Goal: Transaction & Acquisition: Book appointment/travel/reservation

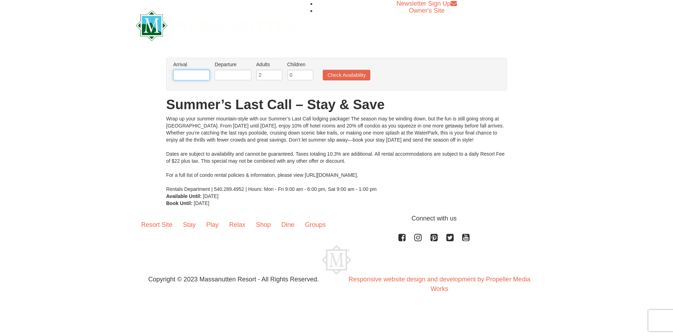
click at [194, 75] on input "text" at bounding box center [191, 75] width 37 height 11
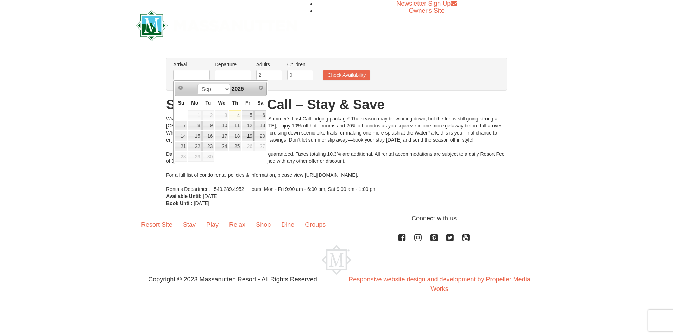
click at [246, 135] on link "19" at bounding box center [248, 136] width 12 height 10
type input "09/19/2025"
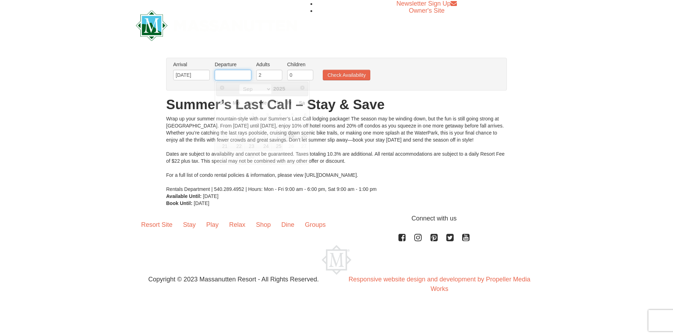
click at [241, 75] on input "text" at bounding box center [233, 75] width 37 height 11
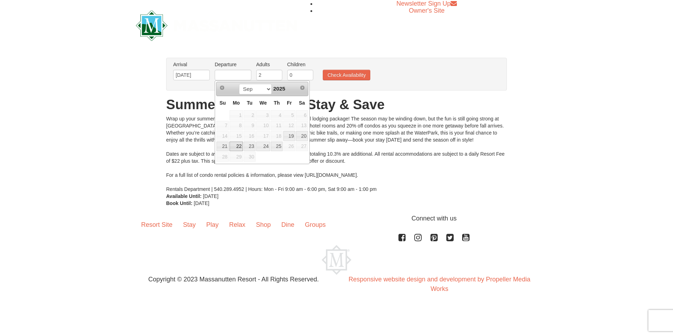
click at [237, 147] on link "22" at bounding box center [235, 146] width 13 height 10
type input "09/22/2025"
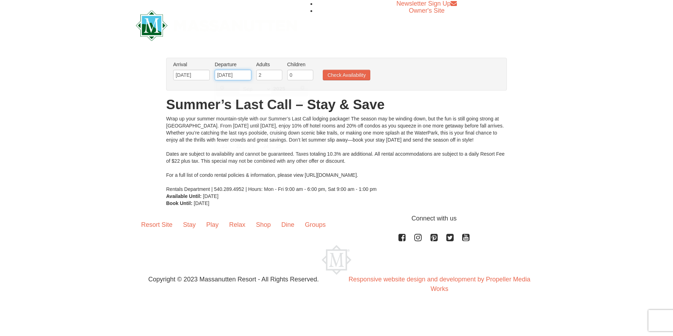
click at [235, 76] on input "09/22/2025" at bounding box center [233, 75] width 37 height 11
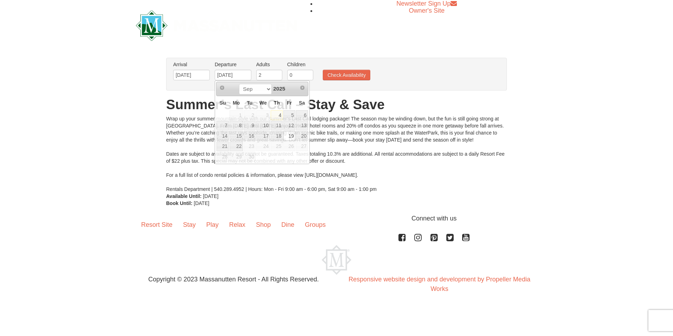
click at [349, 132] on div "Wrap up your summer mountain-style with our Summer’s Last Call lodging package!…" at bounding box center [336, 153] width 341 height 77
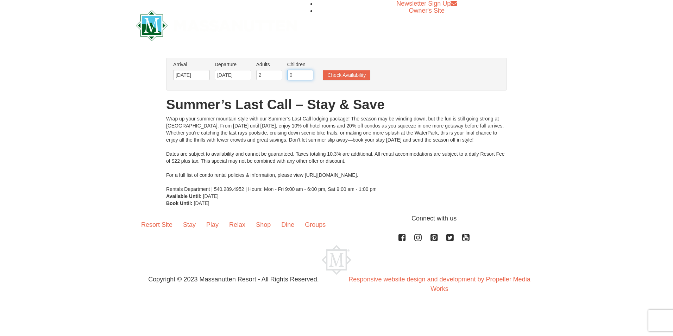
click at [300, 77] on input "0" at bounding box center [300, 75] width 26 height 11
type input "2"
click at [332, 73] on button "Check Availability" at bounding box center [346, 75] width 47 height 11
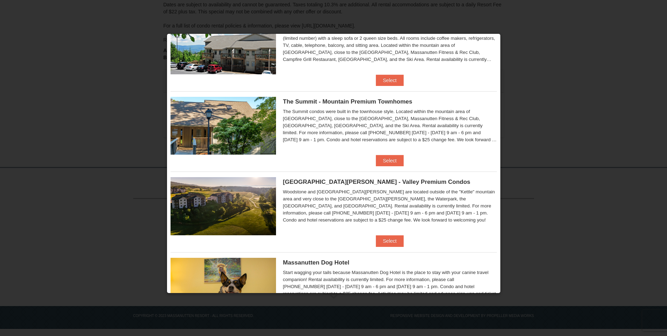
scroll to position [317, 0]
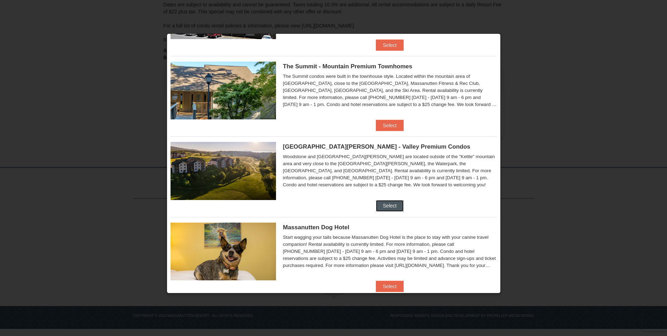
click at [389, 203] on button "Select" at bounding box center [390, 205] width 28 height 11
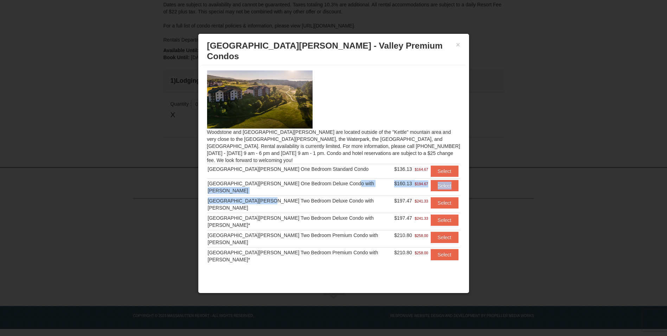
drag, startPoint x: 267, startPoint y: 180, endPoint x: 344, endPoint y: 174, distance: 76.9
click at [344, 174] on tbody "Woodstone Meadows One Bedroom Standard Condo $136.13 $164.67 Select Woodstone M…" at bounding box center [333, 214] width 253 height 101
drag, startPoint x: 344, startPoint y: 174, endPoint x: 297, endPoint y: 184, distance: 48.2
click at [297, 196] on td "Woodstone Meadows Two Bedroom Deluxe Condo with Jacuzzi" at bounding box center [300, 204] width 187 height 17
drag, startPoint x: 458, startPoint y: 45, endPoint x: 312, endPoint y: 78, distance: 149.7
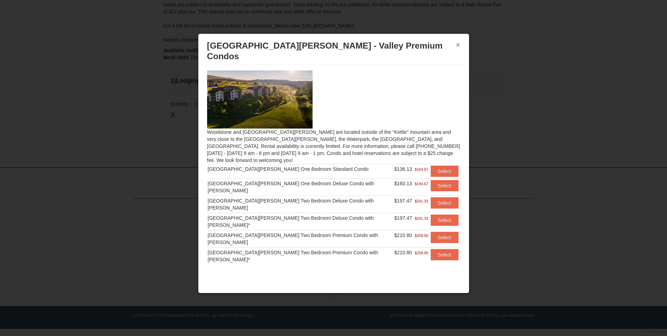
click at [312, 78] on div "× Woodstone Meadows - Valley Premium Condos Woodstone and Woodstone Casa de Cam…" at bounding box center [334, 163] width 272 height 260
click at [433, 232] on button "Select" at bounding box center [445, 237] width 28 height 11
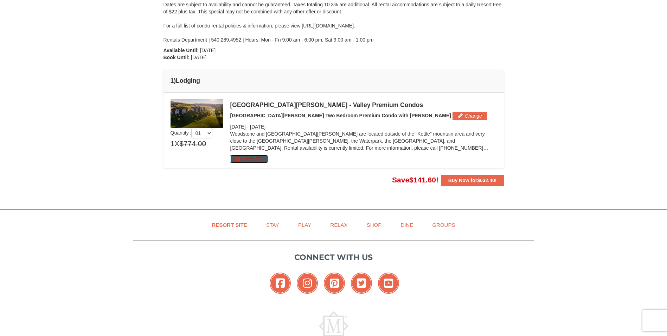
click at [254, 157] on button "More Info" at bounding box center [249, 159] width 38 height 8
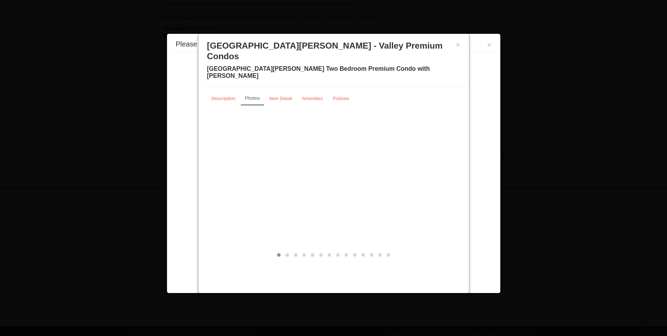
scroll to position [174, 0]
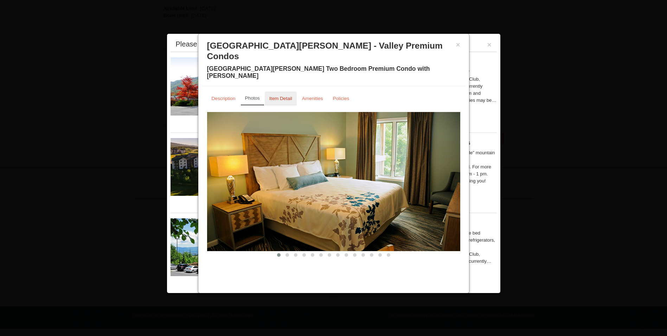
click at [274, 96] on small "Item Detail" at bounding box center [281, 98] width 23 height 5
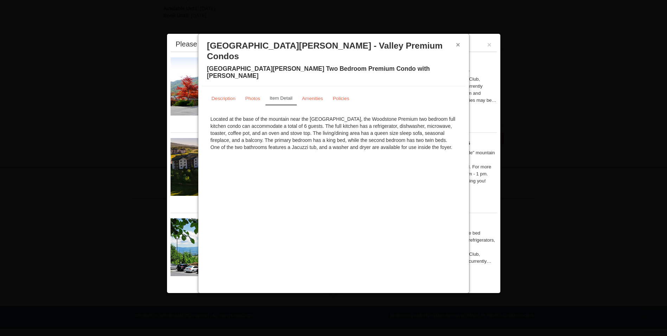
click at [459, 44] on button "×" at bounding box center [458, 44] width 4 height 7
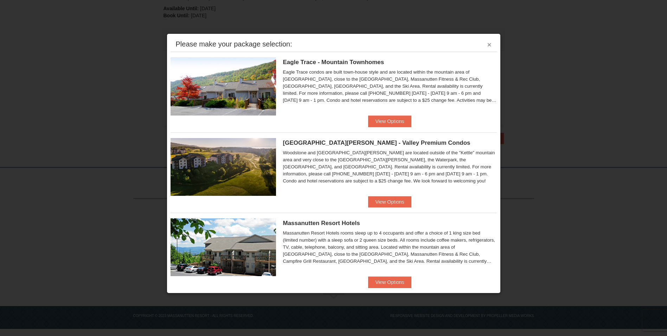
click at [488, 42] on button "×" at bounding box center [490, 44] width 4 height 7
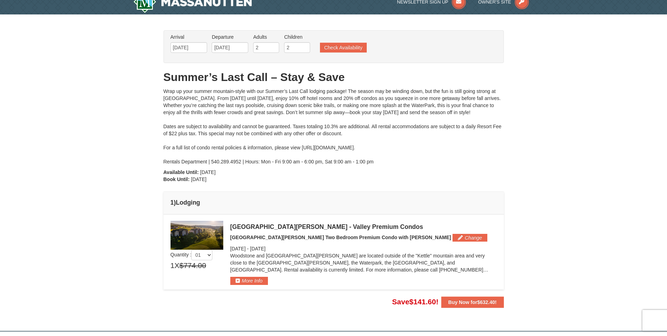
scroll to position [0, 0]
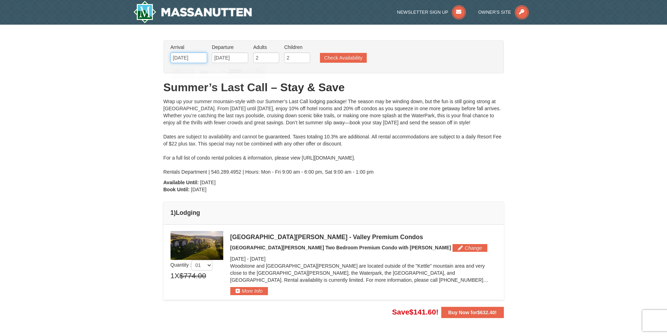
click at [190, 61] on input "09/19/2025" at bounding box center [189, 57] width 37 height 11
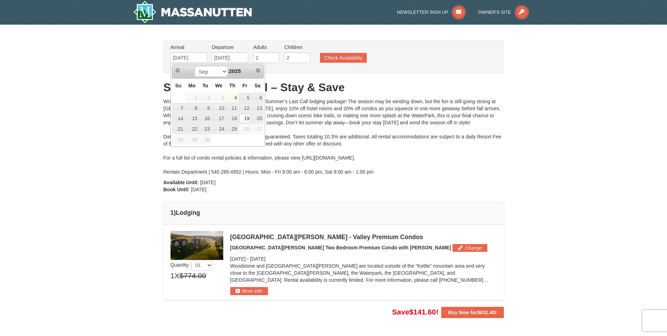
click at [309, 117] on div "Wrap up your summer mountain-style with our Summer’s Last Call lodging package!…" at bounding box center [334, 136] width 341 height 77
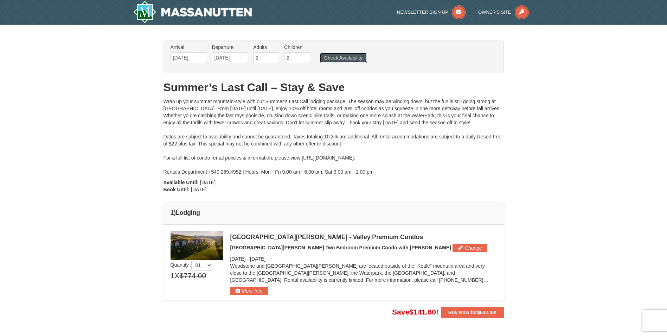
click at [347, 56] on button "Check Availability" at bounding box center [343, 58] width 47 height 10
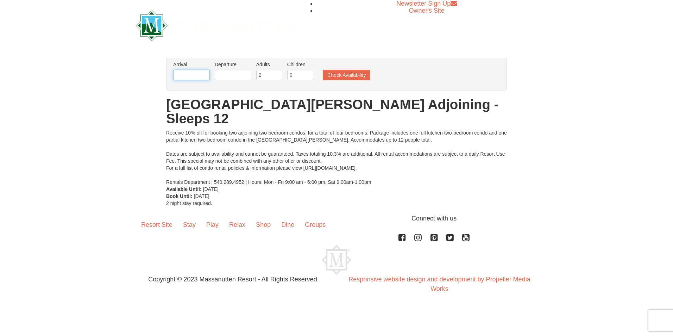
click at [189, 76] on input "text" at bounding box center [191, 75] width 37 height 11
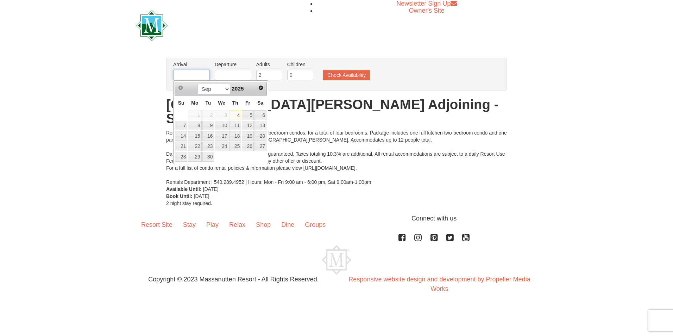
click at [204, 76] on input "text" at bounding box center [191, 75] width 37 height 11
click at [361, 44] on div "Newsletter Sign Up Owner's Site" at bounding box center [337, 25] width 412 height 51
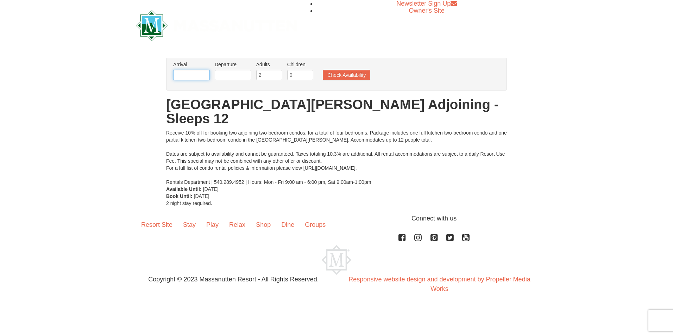
click at [196, 76] on input "text" at bounding box center [191, 75] width 37 height 11
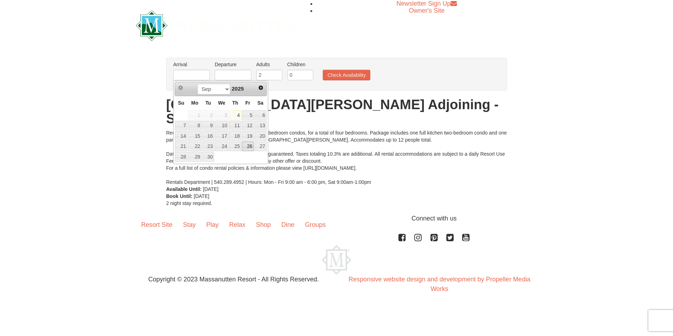
click at [245, 142] on link "26" at bounding box center [248, 146] width 12 height 10
type input "[DATE]"
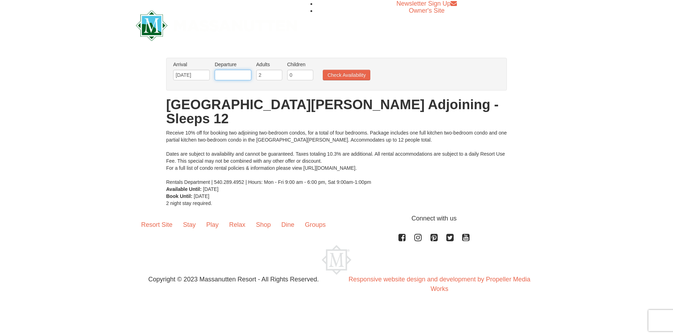
click at [237, 76] on input "text" at bounding box center [233, 75] width 37 height 11
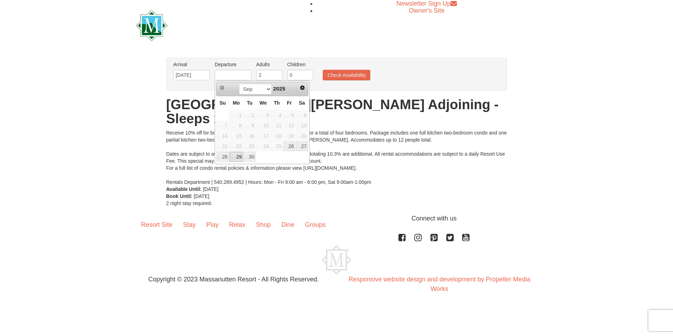
click at [237, 157] on link "29" at bounding box center [235, 157] width 13 height 10
type input "[DATE]"
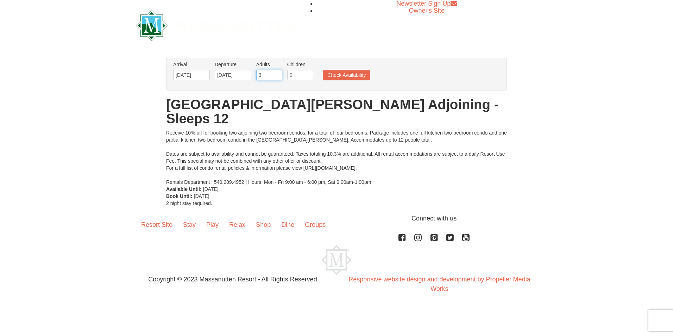
click at [277, 73] on input "3" at bounding box center [269, 75] width 26 height 11
type input "4"
click at [277, 73] on input "4" at bounding box center [269, 75] width 26 height 11
click at [308, 74] on input "1" at bounding box center [300, 75] width 26 height 11
click at [308, 74] on input "2" at bounding box center [300, 75] width 26 height 11
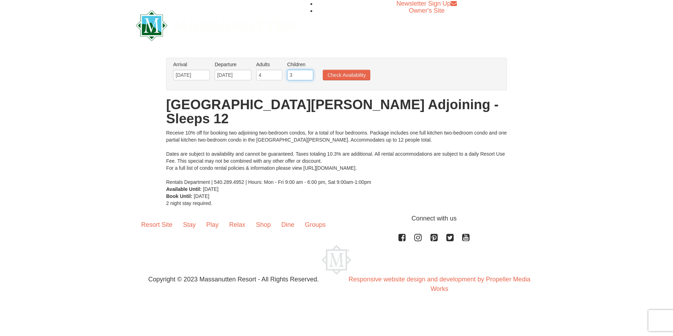
type input "3"
click at [308, 74] on input "3" at bounding box center [300, 75] width 26 height 11
click at [349, 76] on button "Check Availability" at bounding box center [346, 75] width 47 height 11
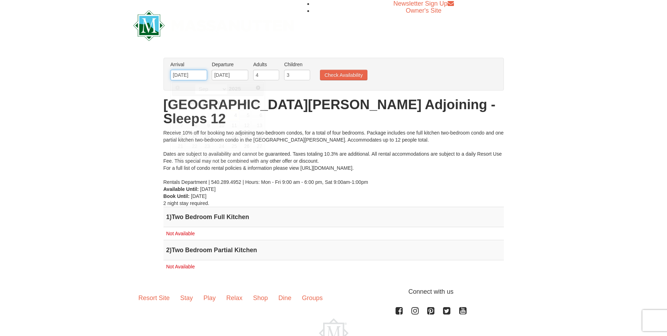
click at [198, 73] on input "[DATE]" at bounding box center [189, 75] width 37 height 11
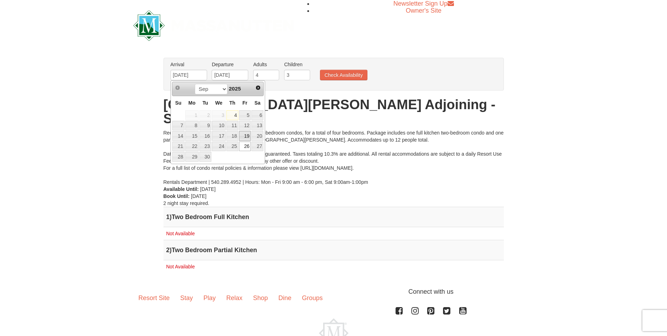
click at [245, 134] on link "19" at bounding box center [245, 136] width 12 height 10
type input "09/19/2025"
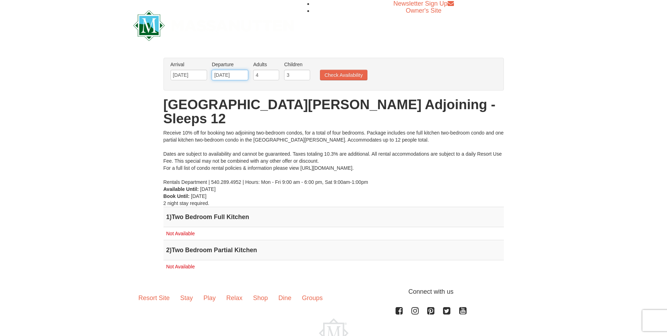
click at [242, 74] on input "[DATE]" at bounding box center [230, 75] width 37 height 11
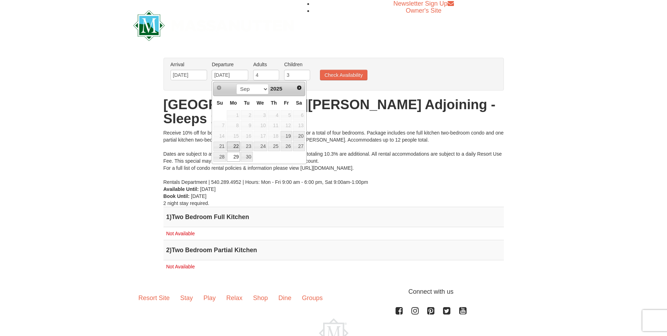
click at [234, 144] on link "22" at bounding box center [233, 146] width 13 height 10
type input "09/22/2025"
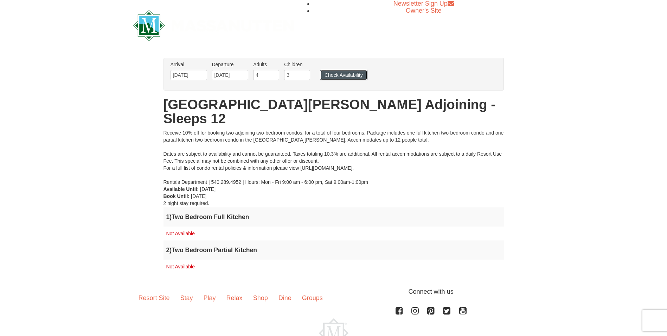
click at [354, 71] on button "Check Availability" at bounding box center [343, 75] width 47 height 11
click at [346, 71] on button "Check Availability" at bounding box center [343, 75] width 47 height 11
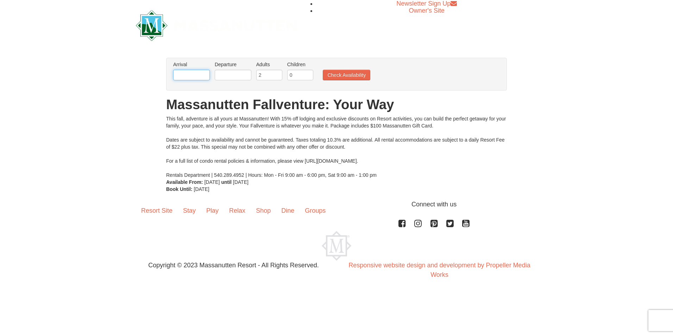
click at [199, 72] on input "text" at bounding box center [191, 75] width 37 height 11
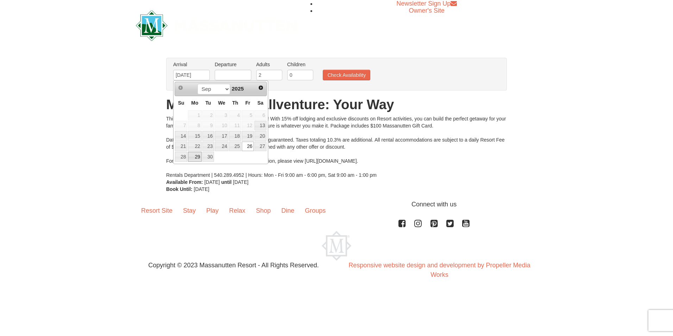
click at [196, 153] on link "29" at bounding box center [194, 157] width 13 height 10
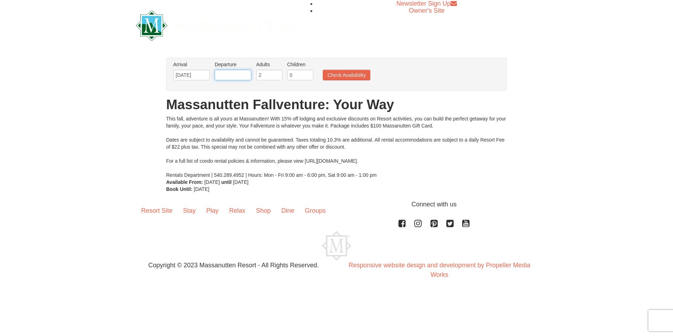
click at [234, 75] on input "text" at bounding box center [233, 75] width 37 height 11
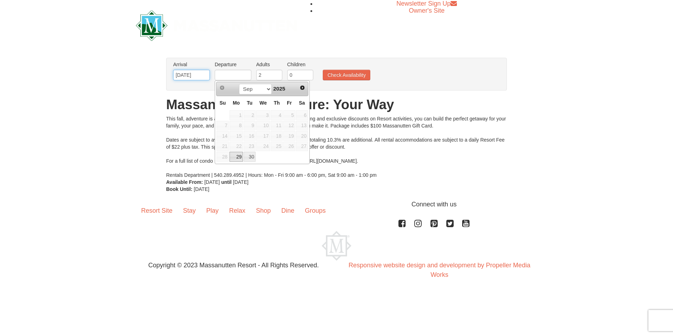
click at [204, 72] on input "09/29/2025" at bounding box center [191, 75] width 37 height 11
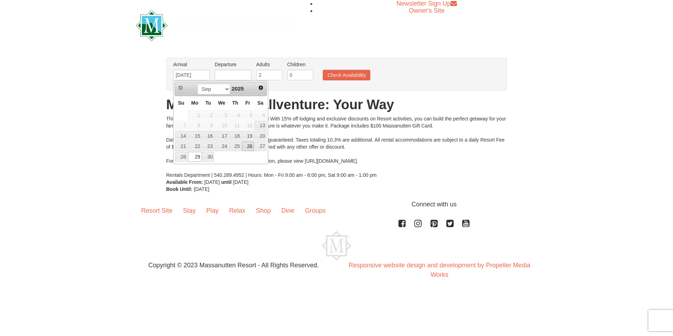
click at [251, 144] on link "26" at bounding box center [248, 146] width 12 height 10
type input "09/26/2025"
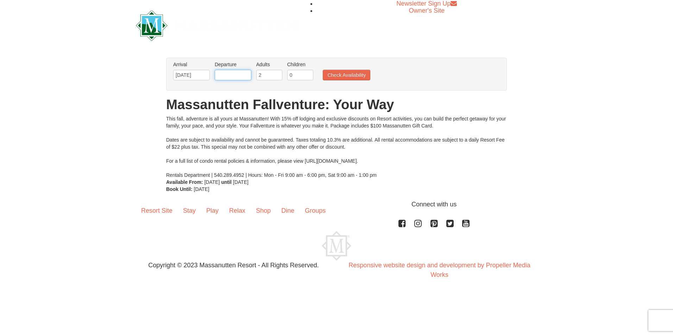
click at [237, 72] on input "text" at bounding box center [233, 75] width 37 height 11
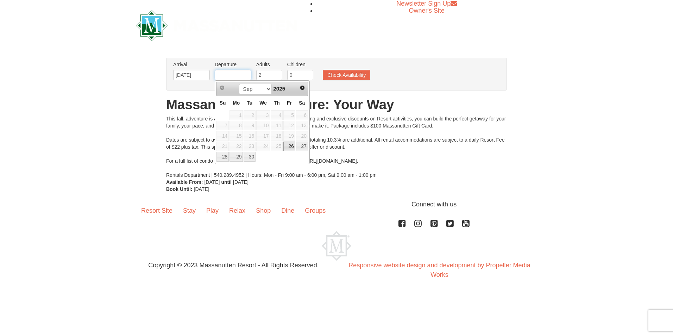
type input "09/29/2025"
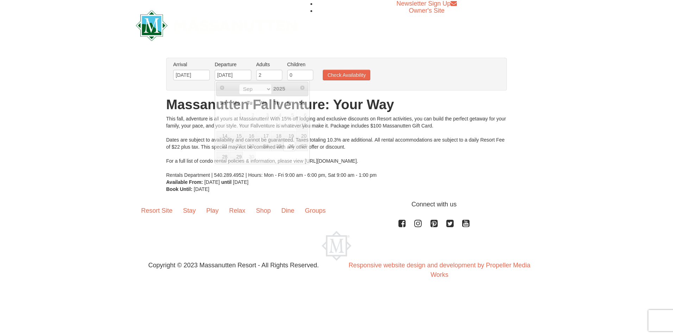
click at [220, 183] on span "Saturday Sep 13, 2025" at bounding box center [211, 182] width 15 height 6
click at [300, 75] on input "0" at bounding box center [300, 75] width 26 height 11
click at [309, 71] on input "1" at bounding box center [300, 75] width 26 height 11
type input "2"
click at [309, 71] on input "2" at bounding box center [300, 75] width 26 height 11
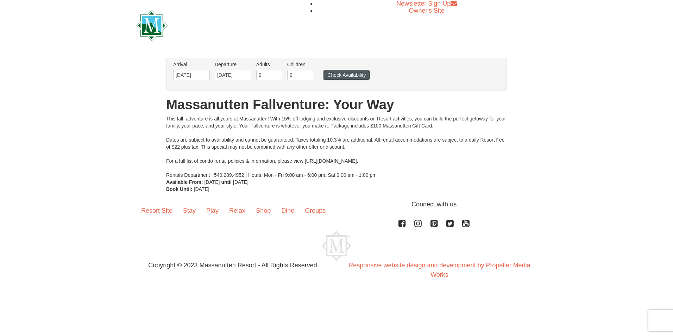
click at [357, 72] on button "Check Availability" at bounding box center [346, 75] width 47 height 11
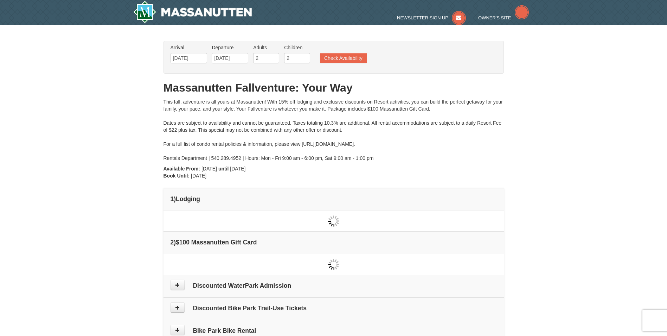
type input "[DATE]"
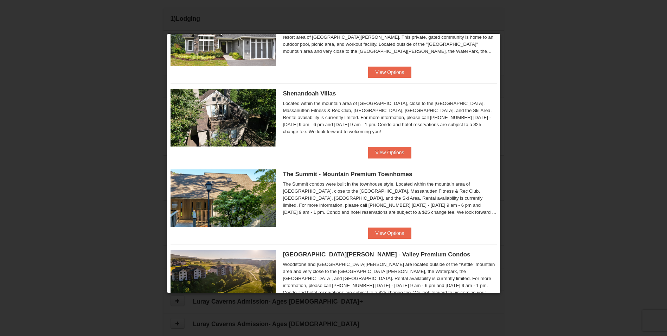
scroll to position [171, 0]
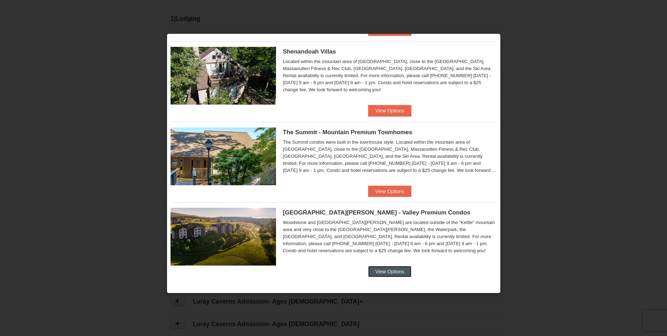
click at [392, 272] on button "View Options" at bounding box center [389, 271] width 43 height 11
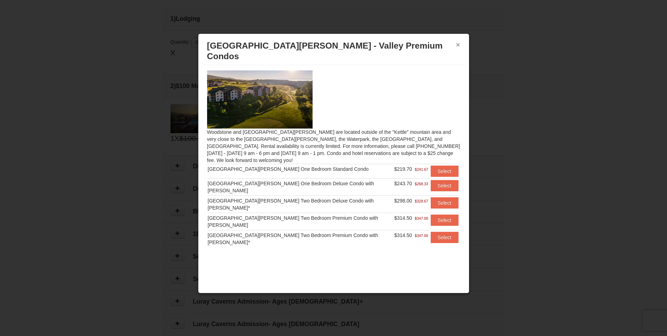
click at [460, 41] on button "×" at bounding box center [458, 44] width 4 height 7
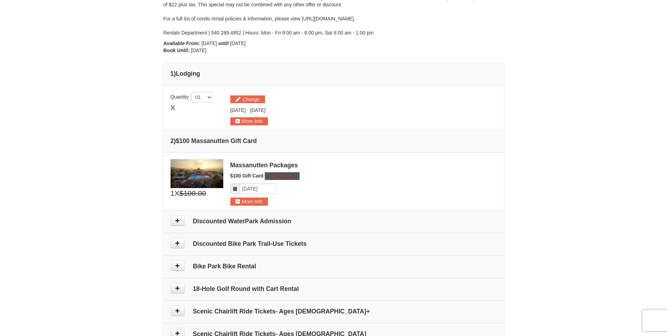
scroll to position [176, 0]
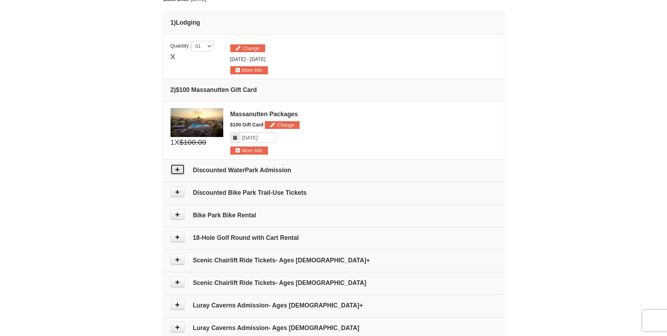
click at [178, 167] on icon at bounding box center [177, 169] width 5 height 5
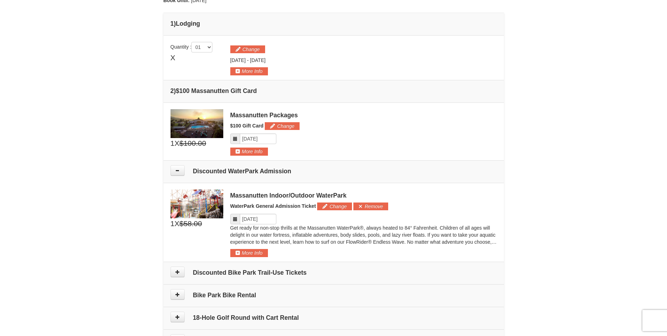
scroll to position [159, 0]
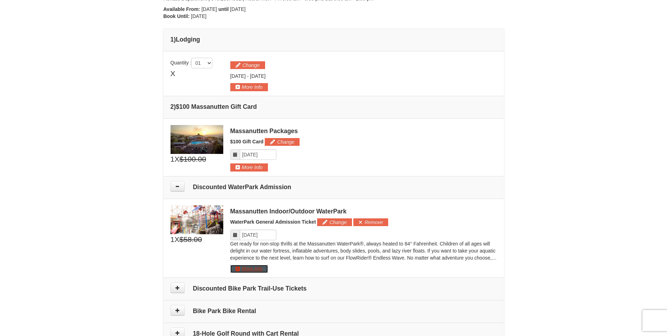
click at [249, 270] on button "More Info" at bounding box center [249, 269] width 38 height 8
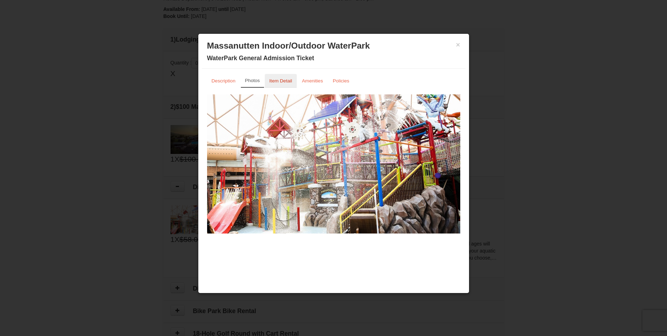
click at [285, 84] on link "Item Detail" at bounding box center [281, 81] width 32 height 14
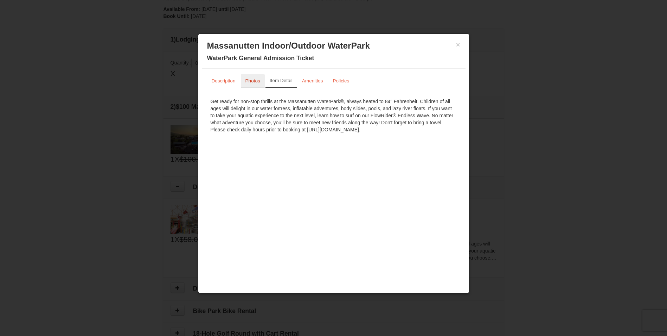
click at [251, 86] on link "Photos" at bounding box center [253, 81] width 24 height 14
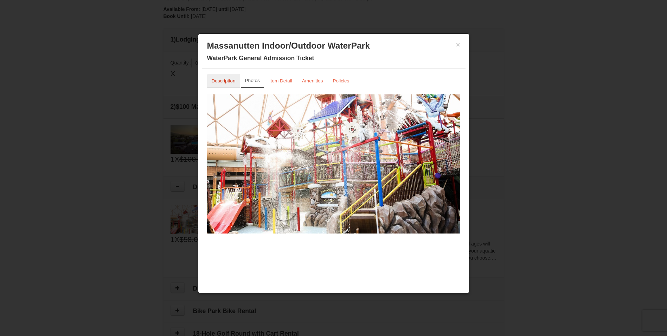
click at [219, 84] on link "Description" at bounding box center [223, 81] width 33 height 14
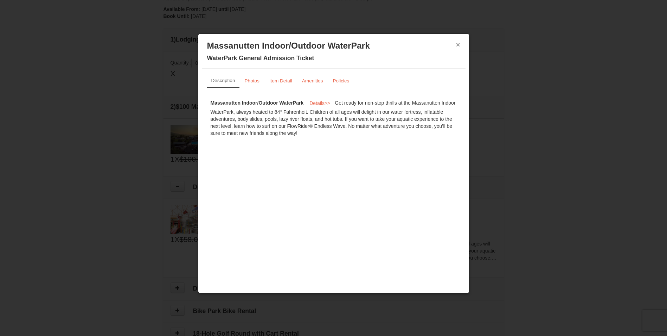
click at [459, 44] on button "×" at bounding box center [458, 44] width 4 height 7
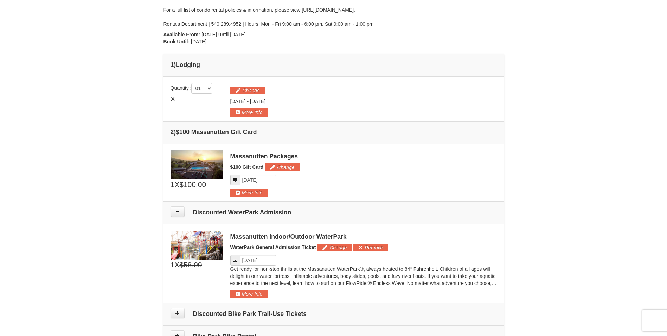
scroll to position [124, 0]
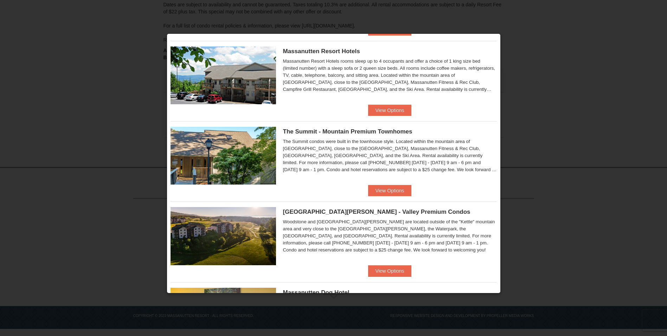
scroll to position [332, 0]
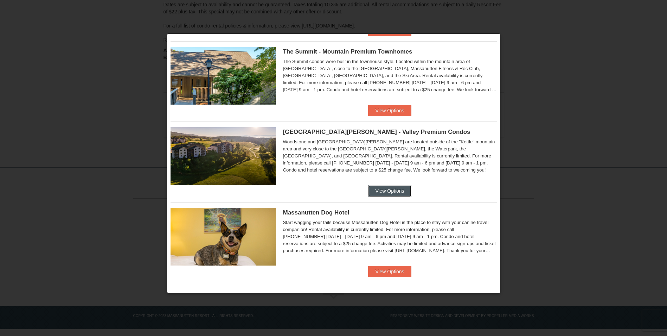
click at [398, 188] on button "View Options" at bounding box center [389, 190] width 43 height 11
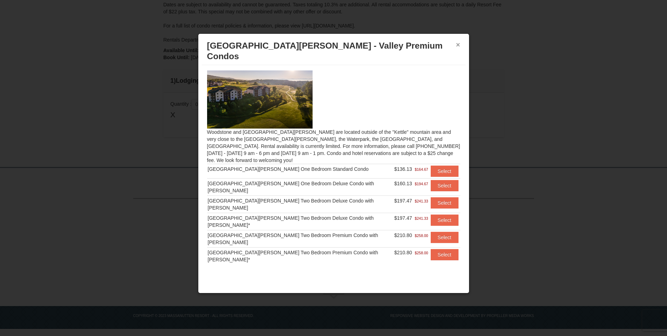
click at [458, 43] on button "×" at bounding box center [458, 44] width 4 height 7
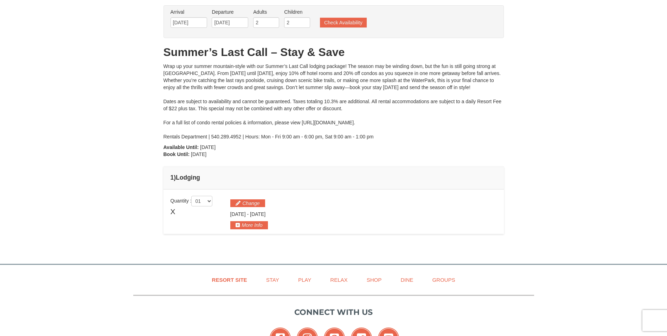
scroll to position [0, 0]
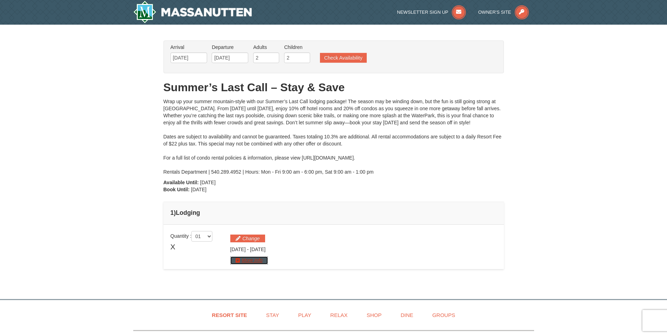
click at [244, 260] on button "More Info" at bounding box center [249, 260] width 38 height 8
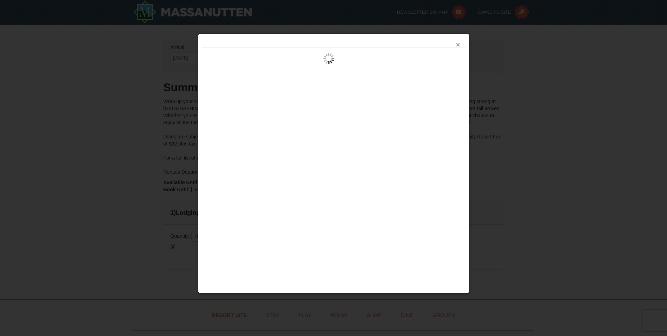
click at [457, 43] on button "×" at bounding box center [458, 44] width 4 height 7
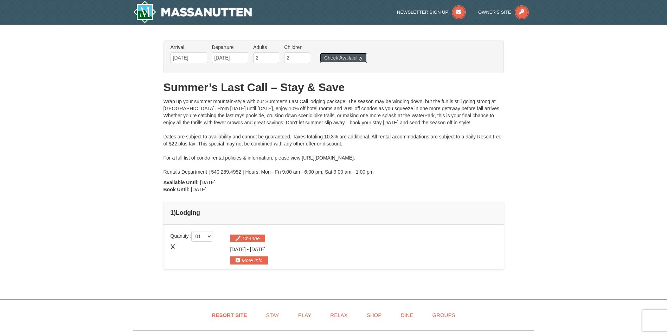
click at [352, 55] on button "Check Availability" at bounding box center [343, 58] width 47 height 10
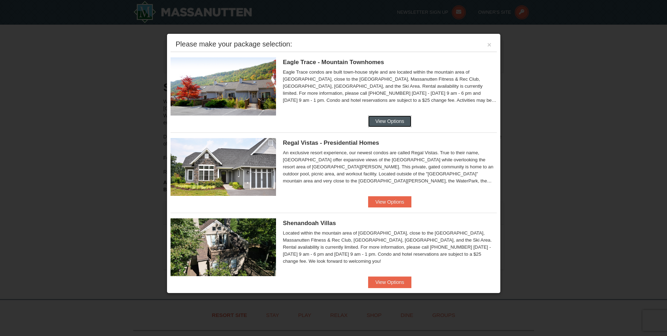
click at [381, 121] on button "View Options" at bounding box center [389, 120] width 43 height 11
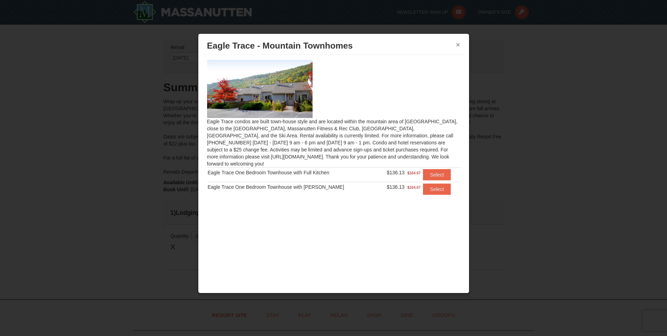
click at [459, 43] on button "×" at bounding box center [458, 44] width 4 height 7
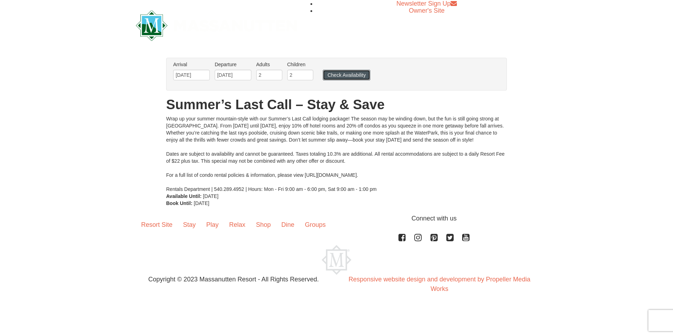
click at [344, 75] on button "Check Availability" at bounding box center [346, 75] width 47 height 11
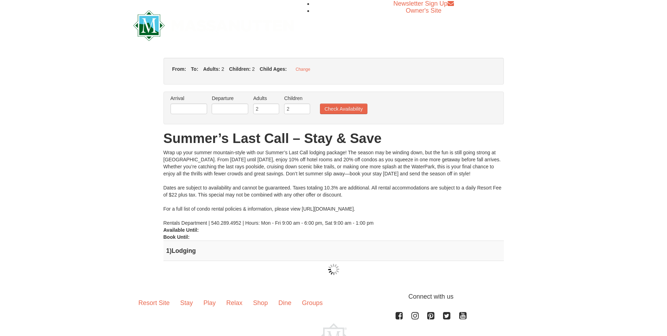
type input "[DATE]"
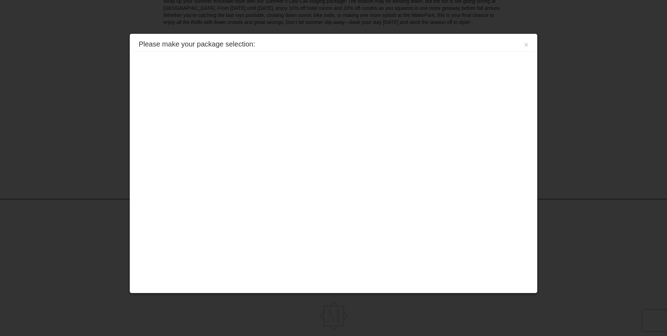
scroll to position [132, 0]
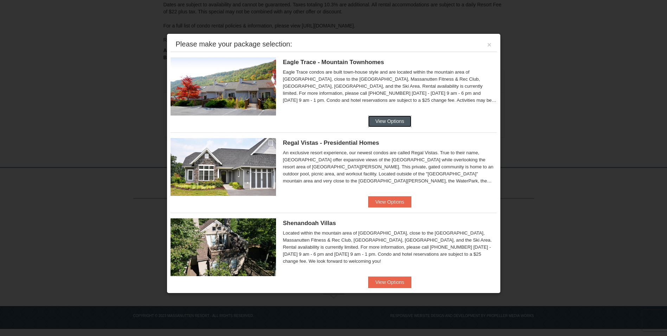
click at [388, 122] on button "View Options" at bounding box center [389, 120] width 43 height 11
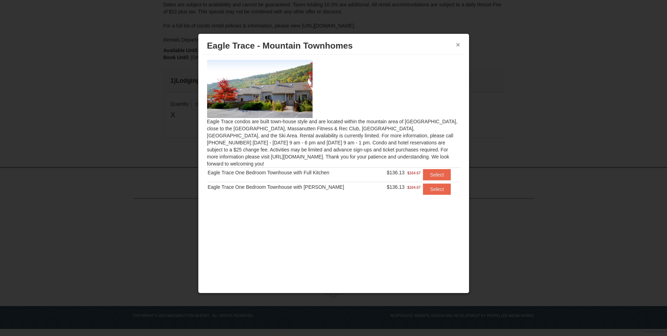
click at [459, 46] on button "×" at bounding box center [458, 44] width 4 height 7
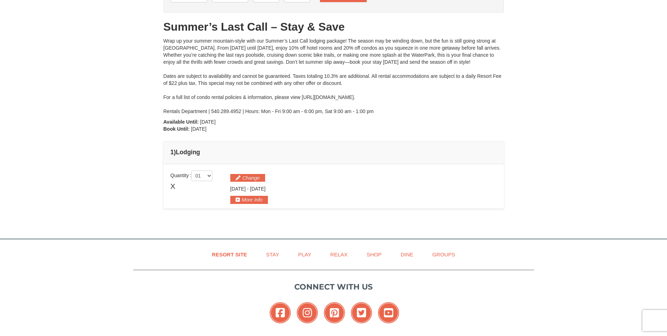
scroll to position [0, 0]
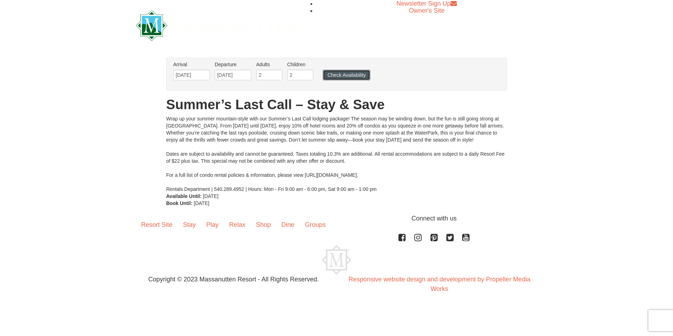
click at [353, 72] on button "Check Availability" at bounding box center [346, 75] width 47 height 11
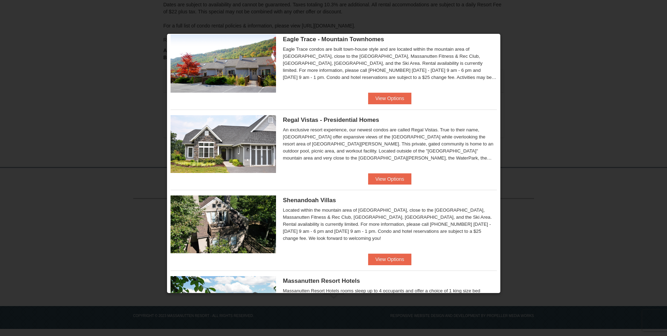
scroll to position [35, 0]
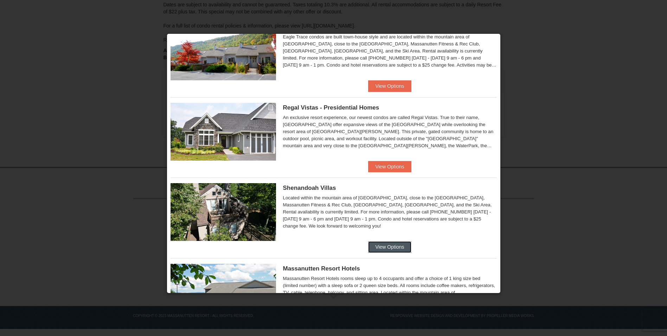
click at [387, 250] on button "View Options" at bounding box center [389, 246] width 43 height 11
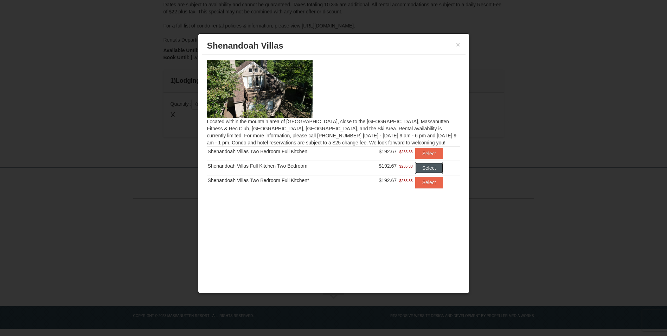
click at [431, 164] on button "Select" at bounding box center [430, 167] width 28 height 11
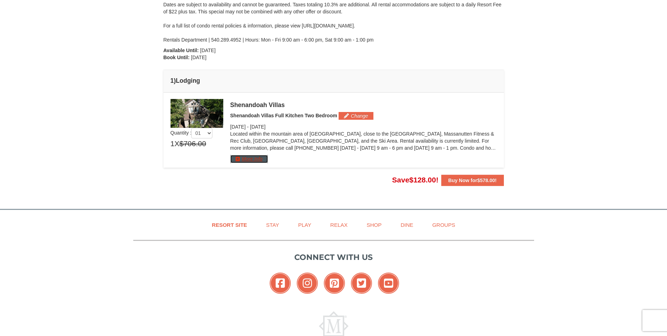
click at [262, 158] on button "More Info" at bounding box center [249, 159] width 38 height 8
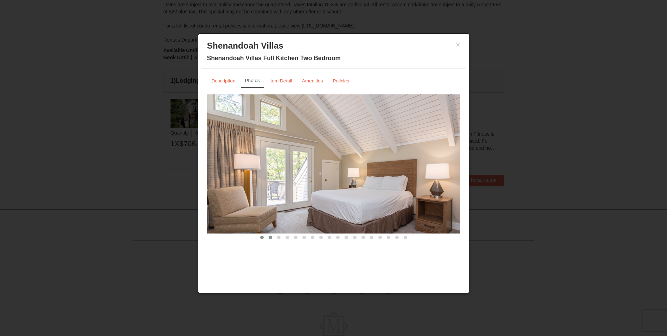
click at [272, 236] on span at bounding box center [271, 237] width 4 height 4
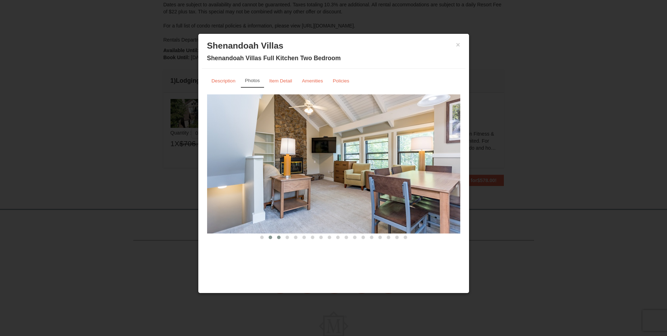
click at [280, 236] on span at bounding box center [279, 237] width 4 height 4
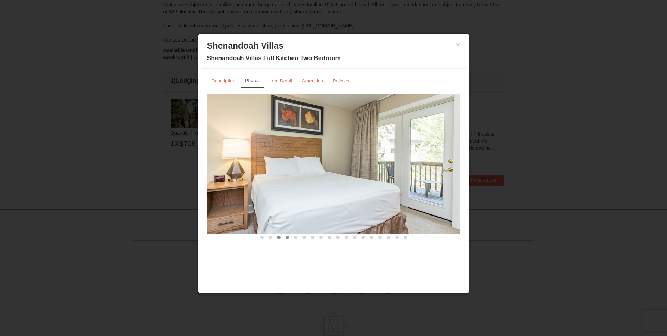
click at [289, 237] on span at bounding box center [288, 237] width 4 height 4
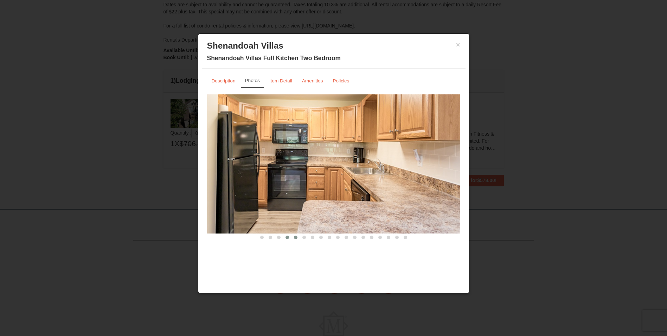
click at [296, 237] on span at bounding box center [296, 237] width 4 height 4
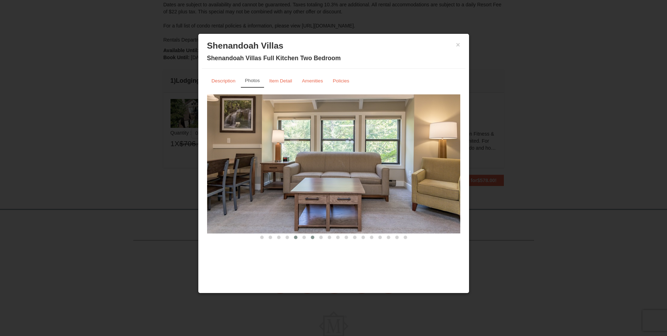
click at [309, 237] on button at bounding box center [313, 237] width 8 height 7
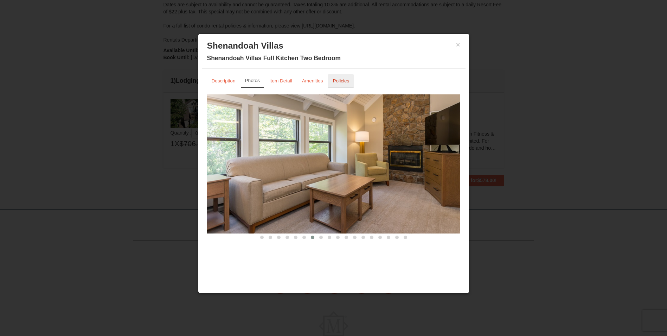
click at [342, 82] on small "Policies" at bounding box center [341, 80] width 17 height 5
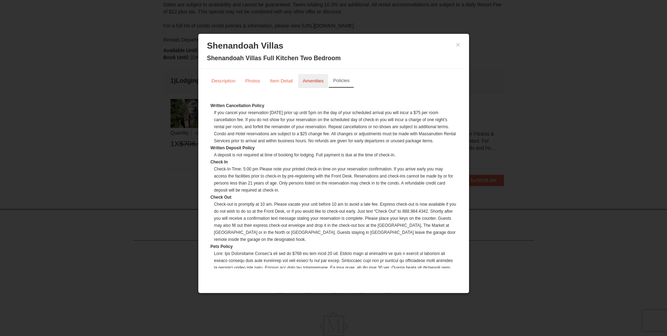
click at [316, 78] on small "Amenities" at bounding box center [313, 80] width 21 height 5
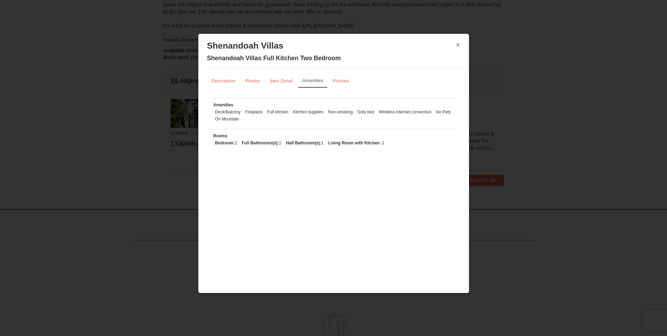
click at [457, 43] on button "×" at bounding box center [458, 44] width 4 height 7
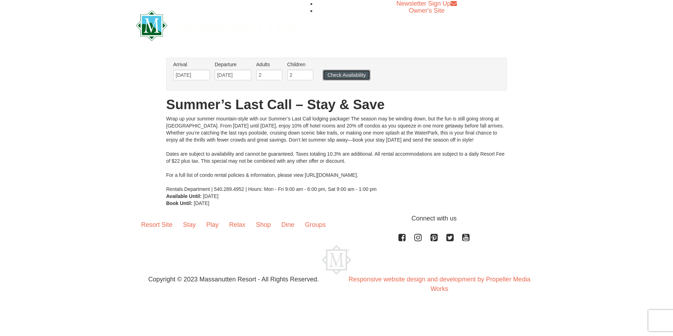
click at [350, 74] on button "Check Availability" at bounding box center [346, 75] width 47 height 11
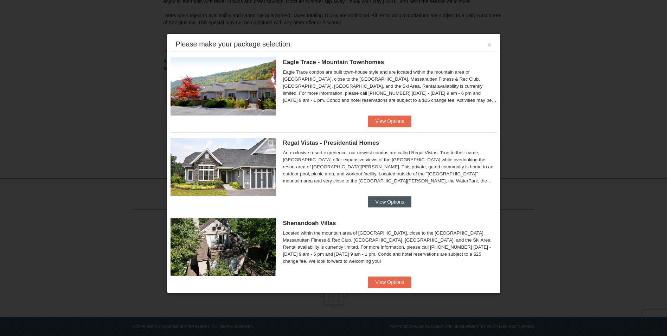
scroll to position [132, 0]
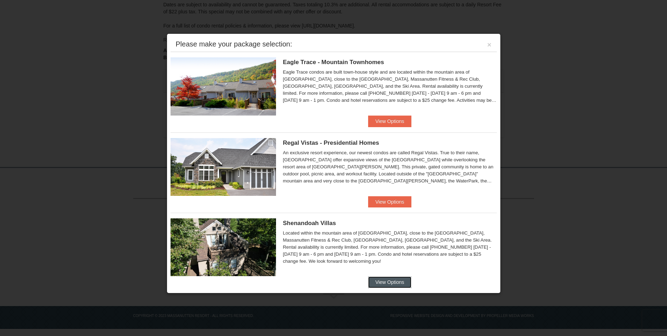
click at [383, 279] on button "View Options" at bounding box center [389, 281] width 43 height 11
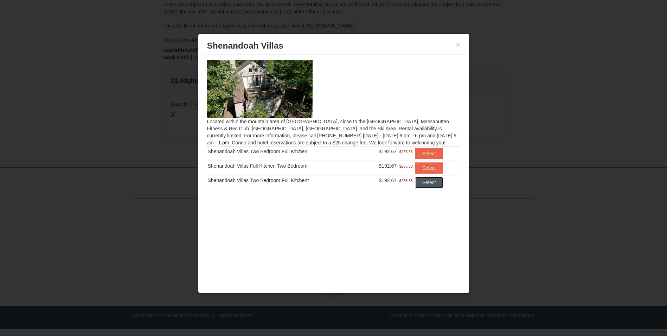
click at [424, 179] on button "Select" at bounding box center [430, 182] width 28 height 11
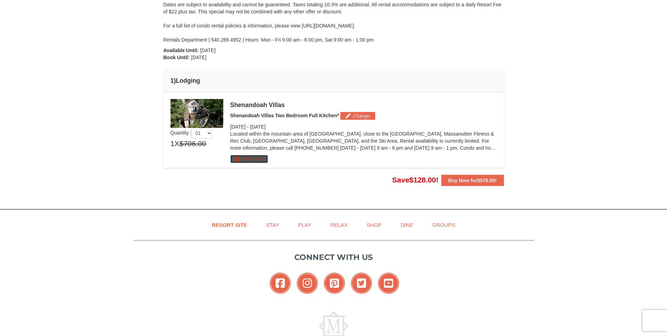
click at [260, 156] on button "More Info" at bounding box center [249, 159] width 38 height 8
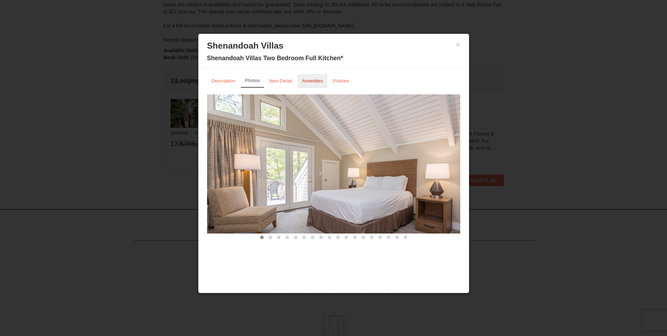
click at [311, 77] on link "Amenities" at bounding box center [313, 81] width 30 height 14
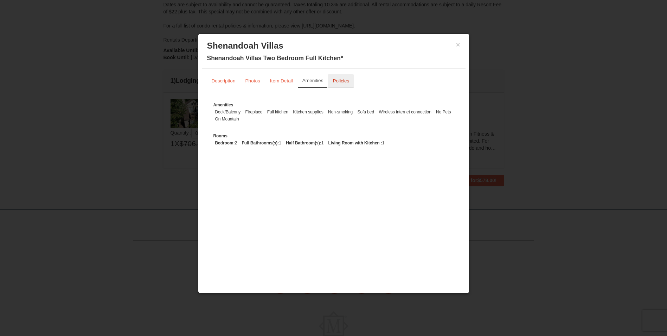
click at [337, 79] on small "Policies" at bounding box center [341, 80] width 17 height 5
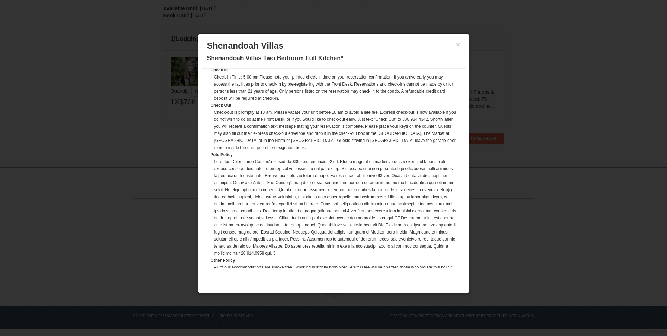
scroll to position [0, 0]
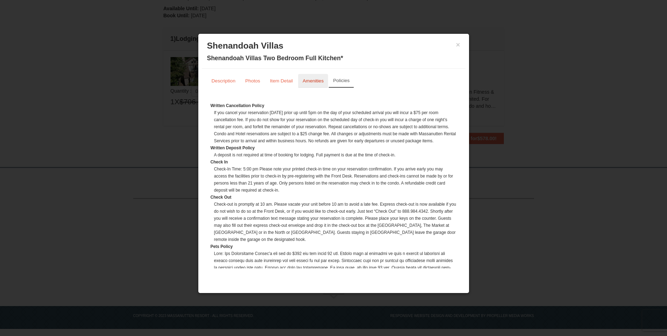
click at [319, 77] on link "Amenities" at bounding box center [313, 81] width 30 height 14
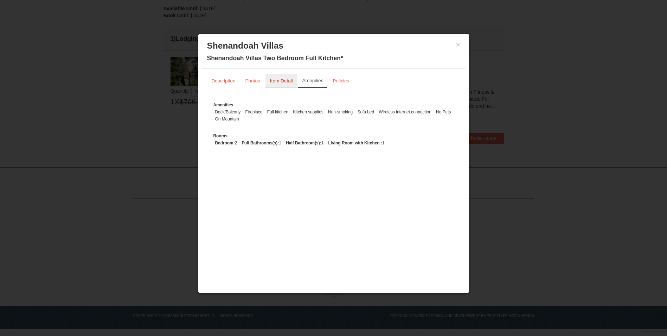
click at [276, 82] on small "Item Detail" at bounding box center [281, 80] width 23 height 5
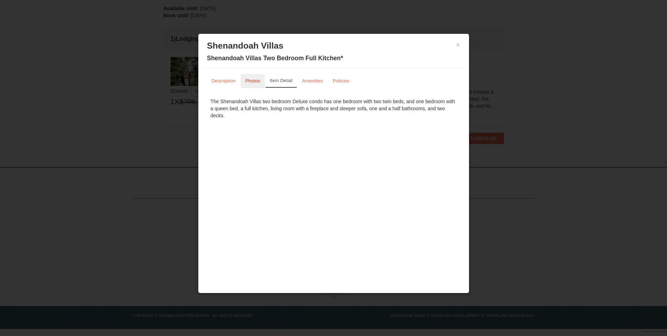
click at [250, 82] on small "Photos" at bounding box center [253, 80] width 15 height 5
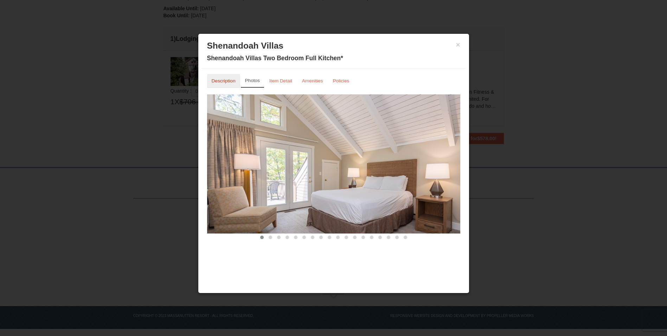
click at [223, 84] on link "Description" at bounding box center [223, 81] width 33 height 14
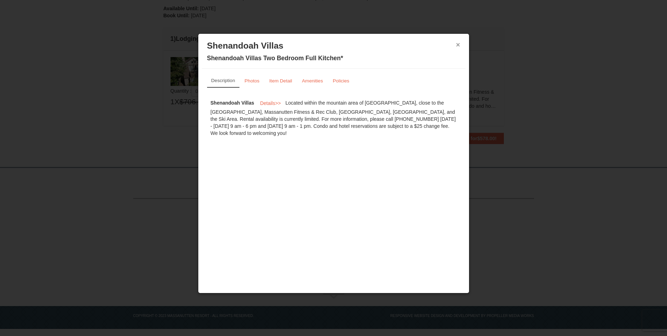
click at [458, 45] on button "×" at bounding box center [458, 44] width 4 height 7
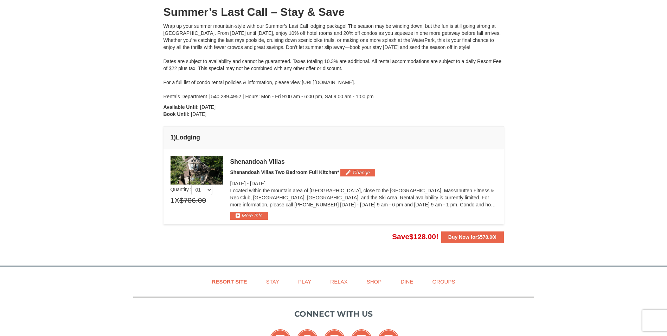
scroll to position [68, 0]
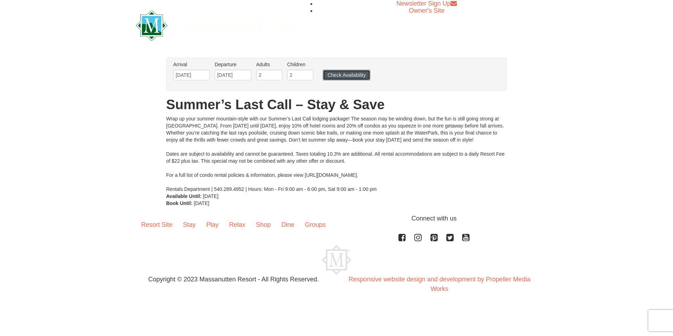
click at [352, 72] on button "Check Availability" at bounding box center [346, 75] width 47 height 11
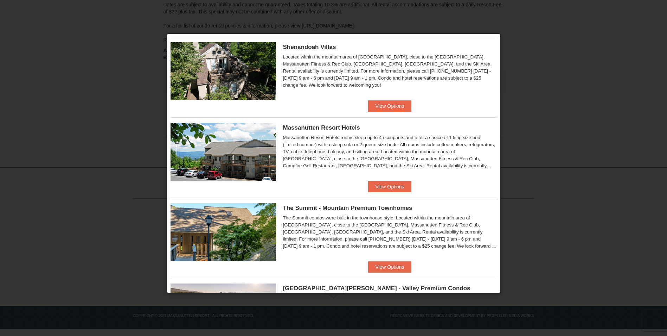
scroll to position [211, 0]
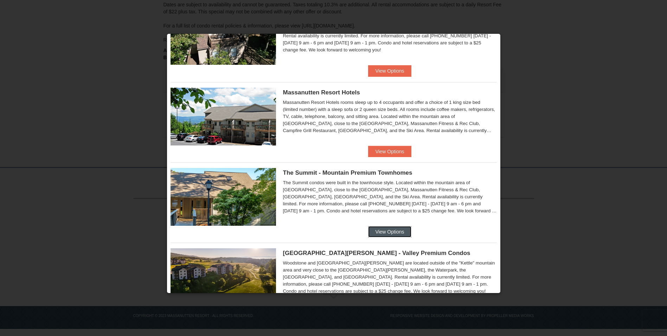
click at [382, 229] on button "View Options" at bounding box center [389, 231] width 43 height 11
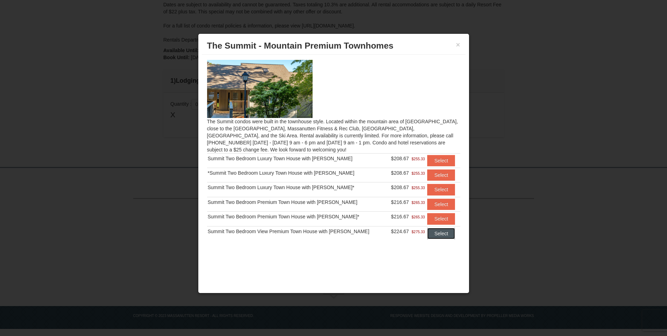
click at [434, 231] on button "Select" at bounding box center [441, 233] width 28 height 11
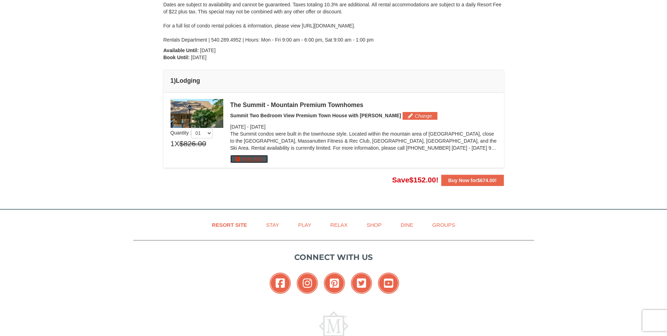
click at [257, 157] on button "More Info" at bounding box center [249, 159] width 38 height 8
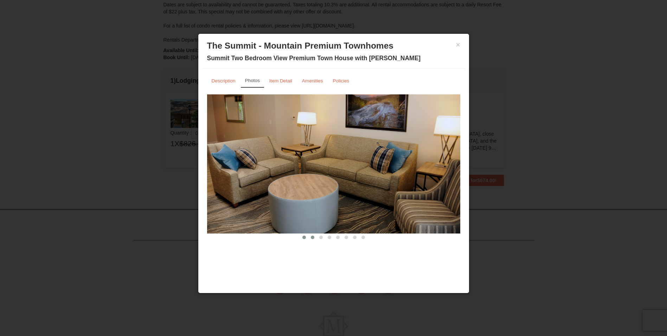
click at [310, 237] on button at bounding box center [313, 237] width 8 height 7
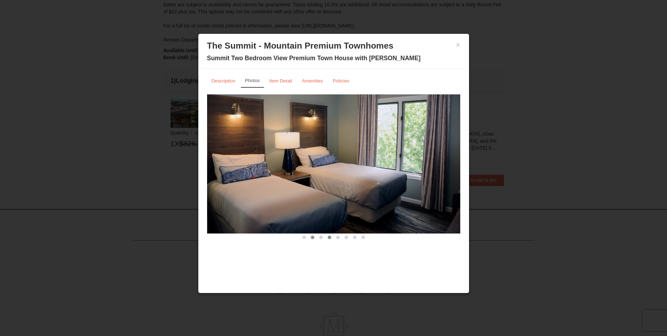
click at [328, 237] on span at bounding box center [330, 237] width 4 height 4
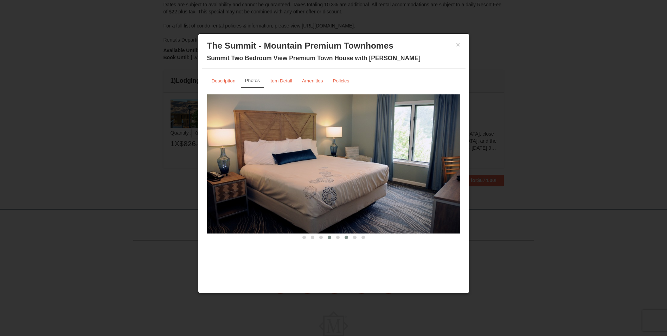
click at [344, 236] on button at bounding box center [346, 237] width 8 height 7
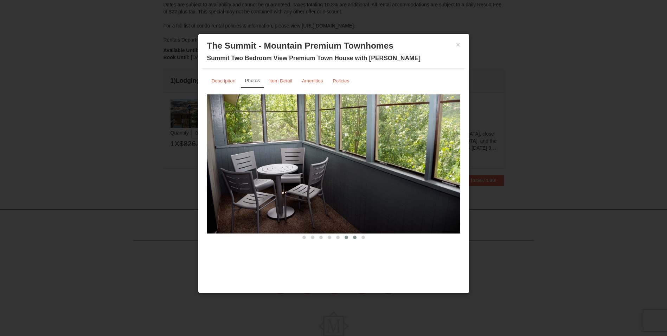
click at [353, 237] on button at bounding box center [355, 237] width 8 height 7
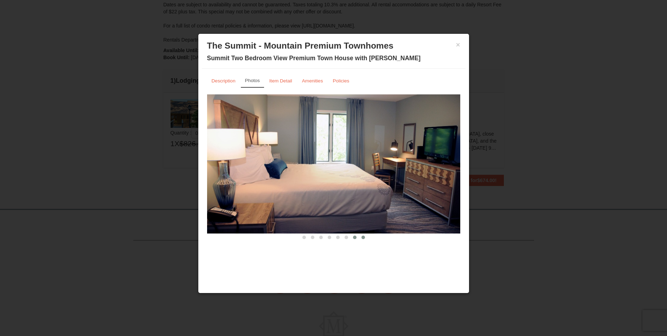
click at [363, 238] on span at bounding box center [364, 237] width 4 height 4
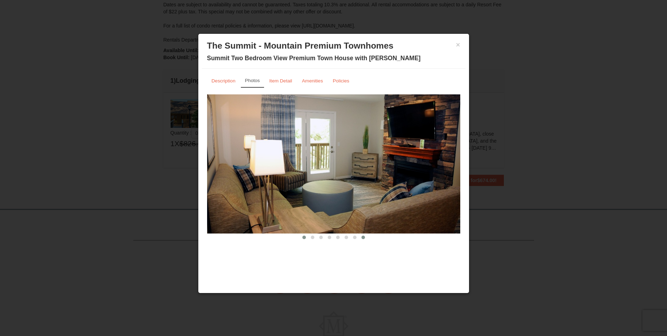
click at [304, 237] on span at bounding box center [305, 237] width 4 height 4
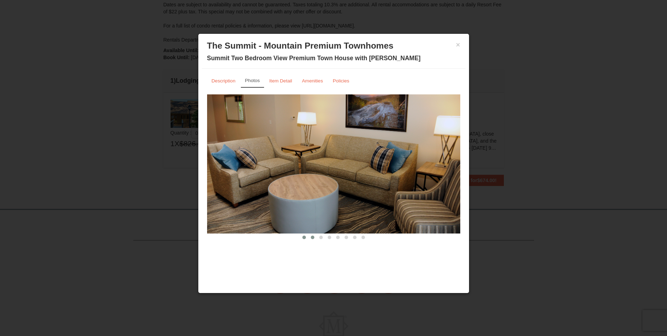
click at [312, 238] on span at bounding box center [313, 237] width 4 height 4
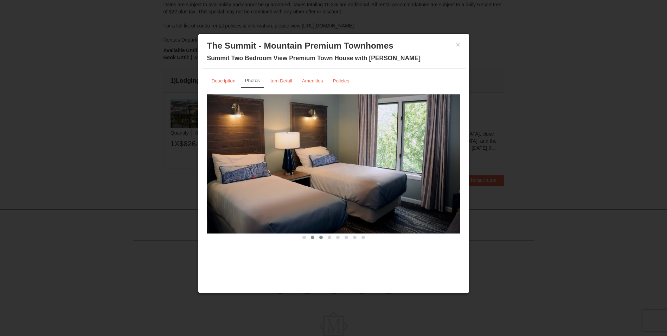
click at [322, 237] on span at bounding box center [321, 237] width 4 height 4
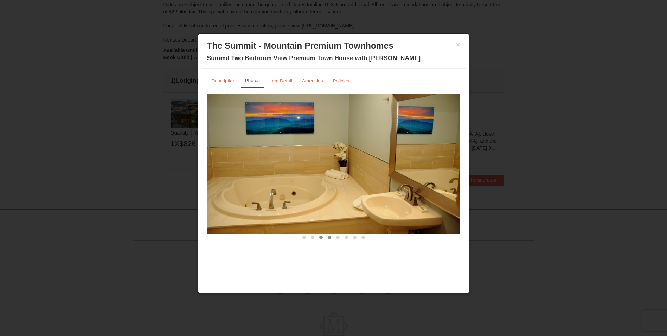
click at [331, 237] on span at bounding box center [330, 237] width 4 height 4
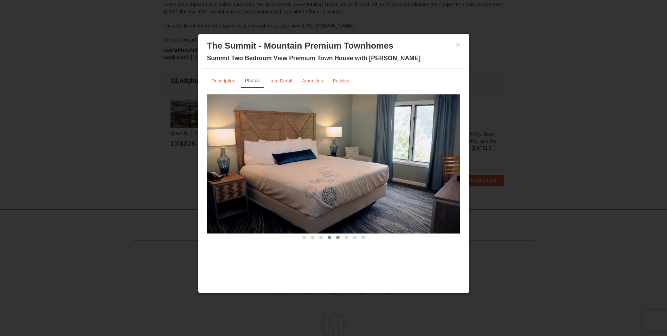
click at [336, 238] on button at bounding box center [338, 237] width 8 height 7
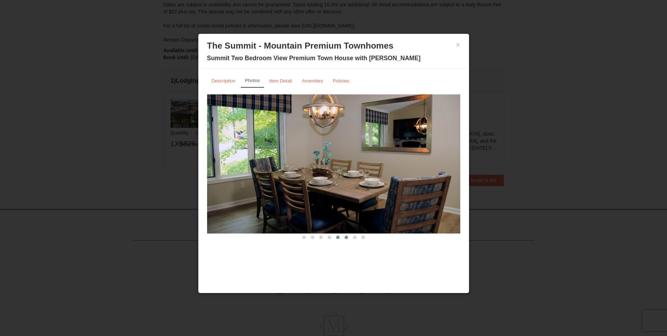
click at [346, 239] on span at bounding box center [347, 237] width 4 height 4
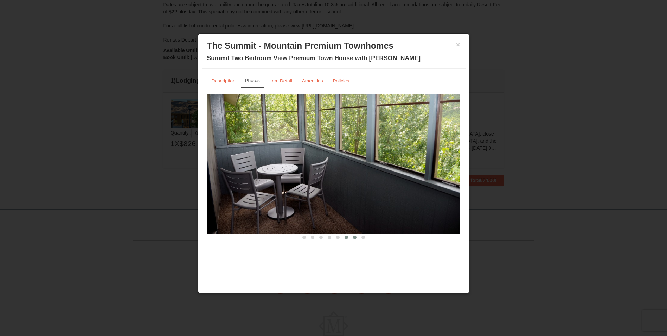
click at [354, 240] on button at bounding box center [355, 237] width 8 height 7
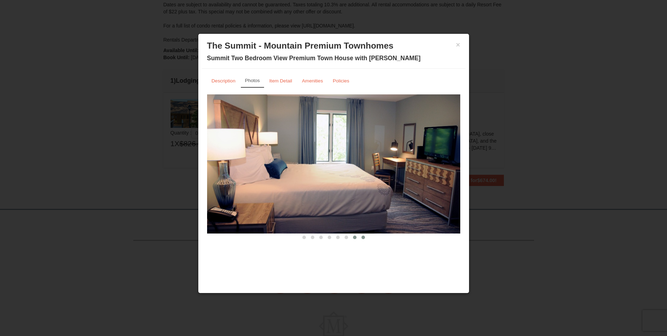
click at [362, 240] on button at bounding box center [363, 237] width 8 height 7
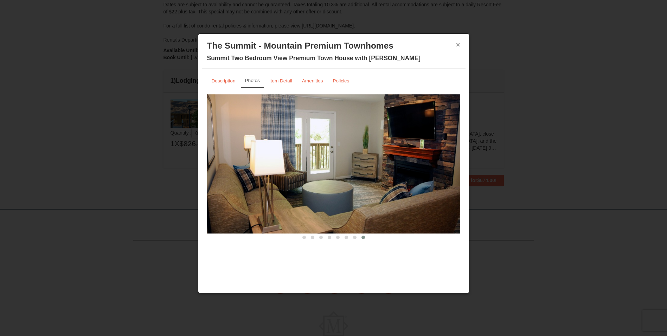
click at [459, 41] on button "×" at bounding box center [458, 44] width 4 height 7
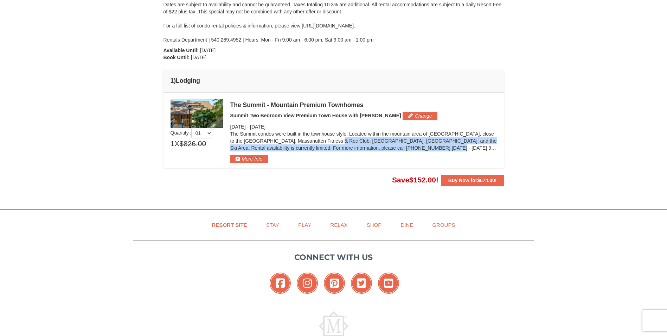
drag, startPoint x: 279, startPoint y: 141, endPoint x: 368, endPoint y: 148, distance: 89.3
click at [368, 148] on p "The Summit condos were built in the townhouse style. Located within the mountai…" at bounding box center [363, 140] width 267 height 21
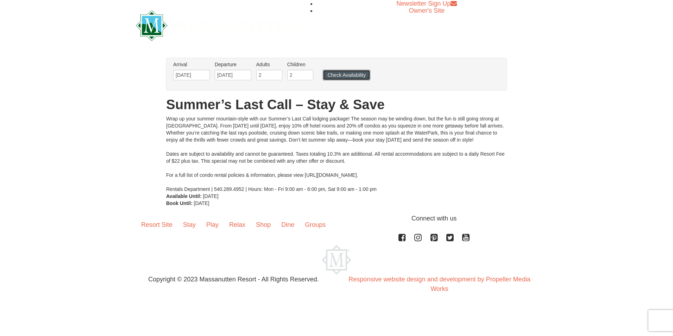
click at [350, 71] on button "Check Availability" at bounding box center [346, 75] width 47 height 11
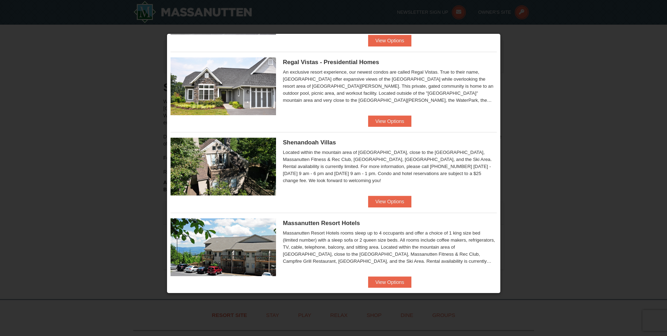
scroll to position [70, 0]
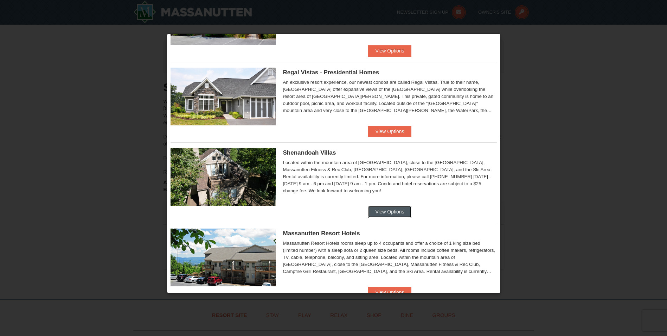
click at [385, 207] on button "View Options" at bounding box center [389, 211] width 43 height 11
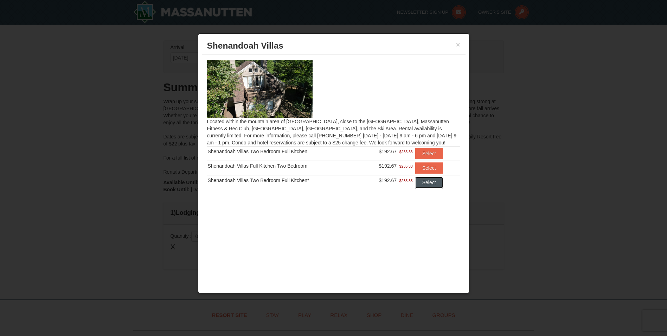
click at [426, 182] on button "Select" at bounding box center [430, 182] width 28 height 11
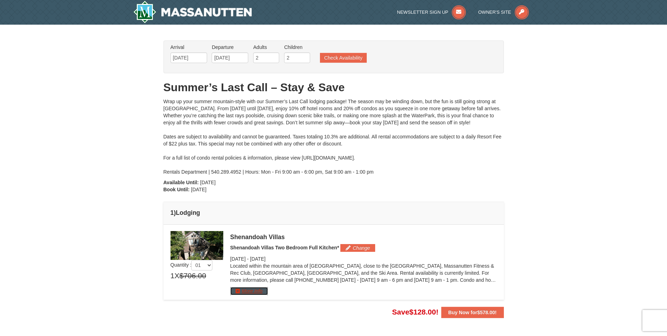
click at [257, 292] on button "More Info" at bounding box center [249, 291] width 38 height 8
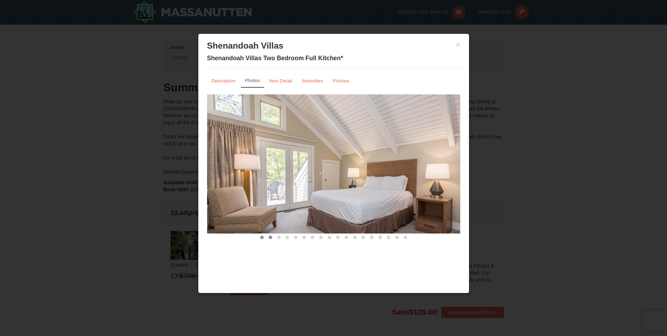
click at [268, 237] on button at bounding box center [270, 237] width 8 height 7
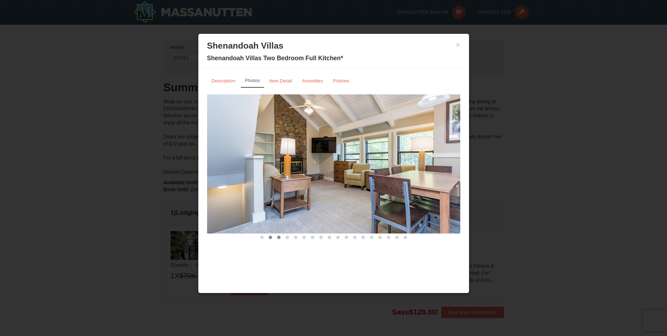
click at [279, 236] on span at bounding box center [279, 237] width 4 height 4
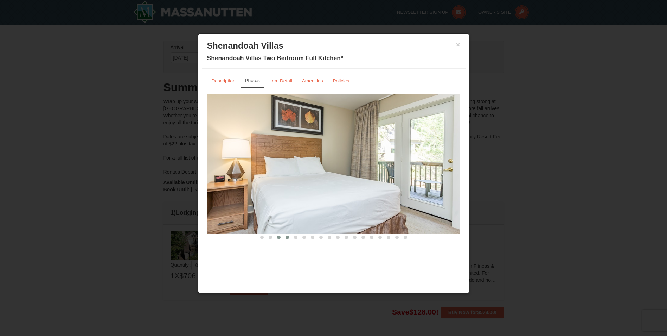
click at [285, 236] on button at bounding box center [287, 237] width 8 height 7
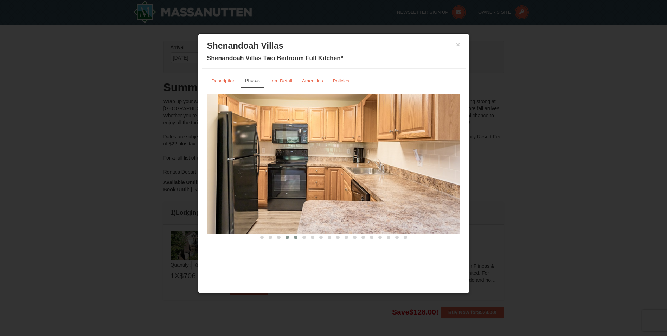
click at [297, 237] on span at bounding box center [296, 237] width 4 height 4
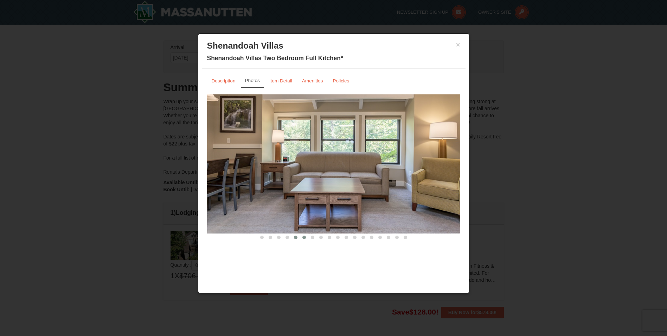
click at [305, 236] on span at bounding box center [305, 237] width 4 height 4
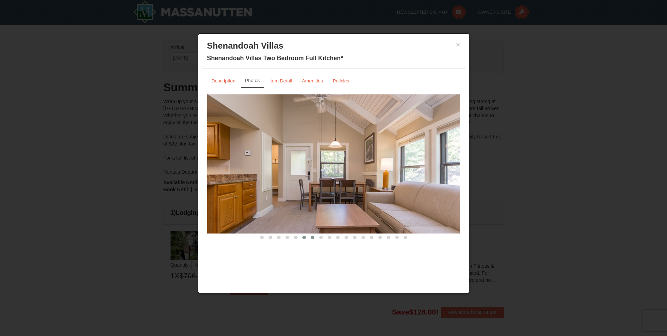
click at [314, 237] on span at bounding box center [313, 237] width 4 height 4
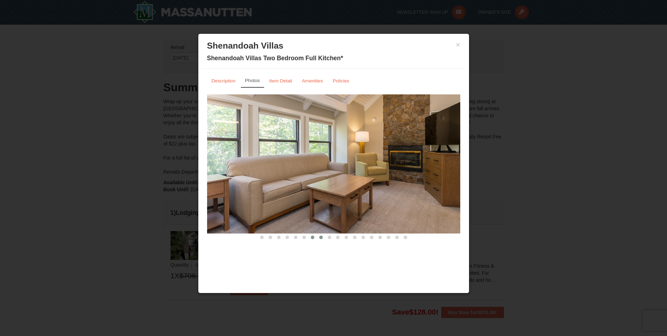
click at [322, 236] on span at bounding box center [321, 237] width 4 height 4
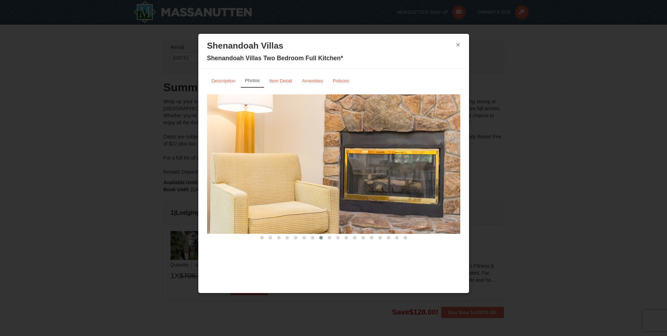
click at [457, 43] on button "×" at bounding box center [458, 44] width 4 height 7
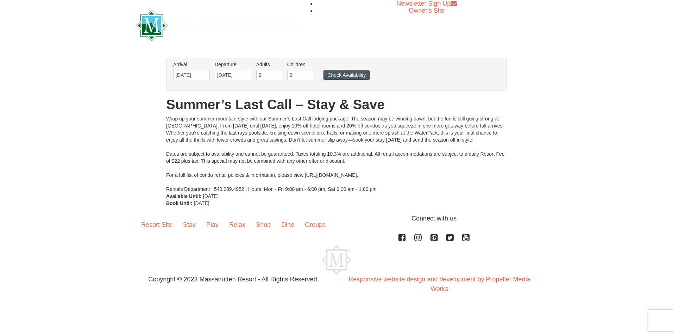
click at [344, 73] on button "Check Availability" at bounding box center [346, 75] width 47 height 11
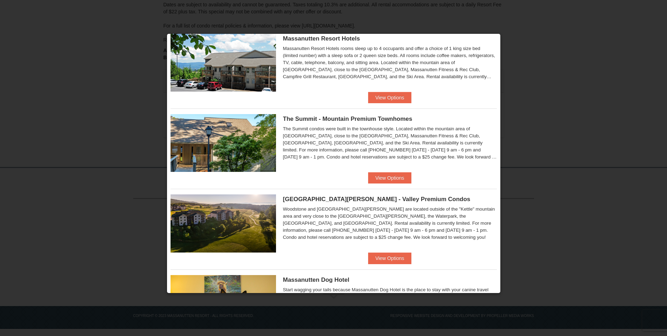
scroll to position [281, 0]
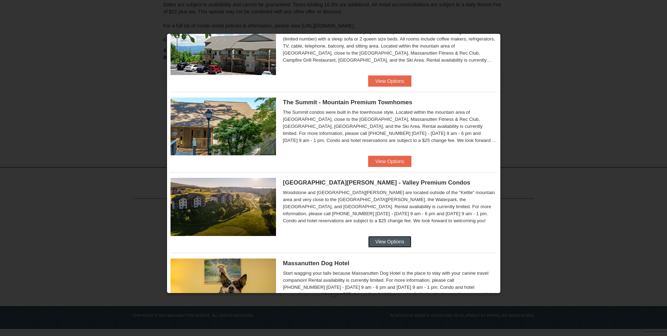
click at [388, 240] on button "View Options" at bounding box center [389, 241] width 43 height 11
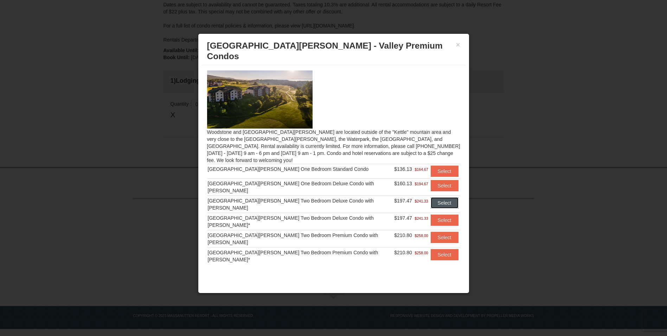
click at [438, 197] on button "Select" at bounding box center [445, 202] width 28 height 11
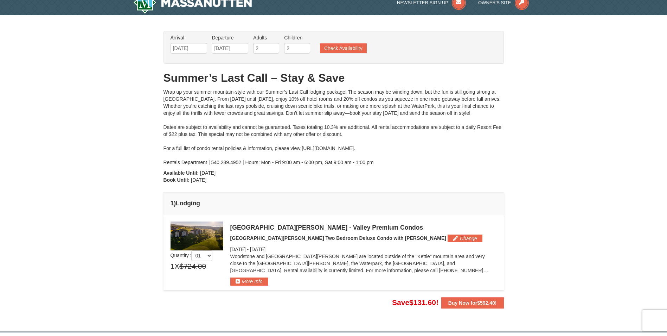
scroll to position [0, 0]
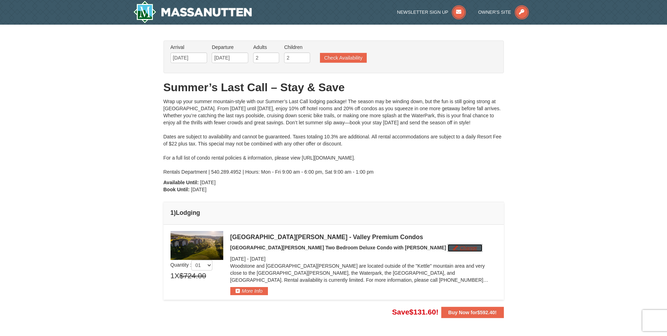
click at [448, 245] on button "Change" at bounding box center [465, 248] width 35 height 8
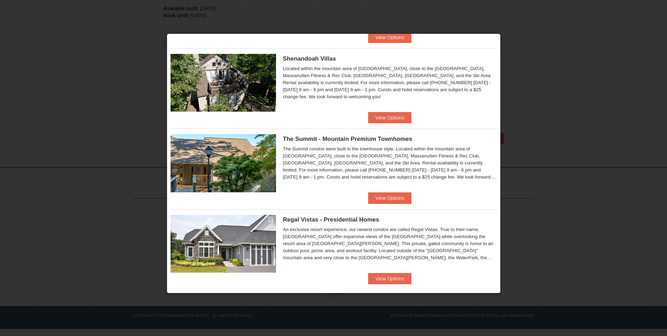
scroll to position [332, 0]
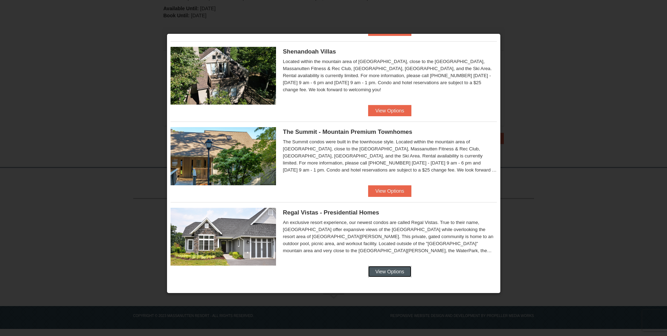
click at [387, 270] on button "View Options" at bounding box center [389, 271] width 43 height 11
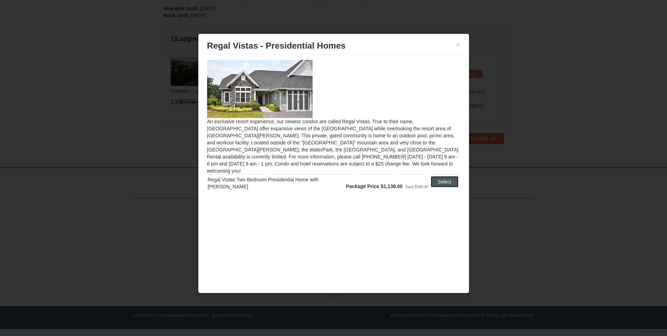
click at [443, 176] on button "Select" at bounding box center [445, 181] width 28 height 11
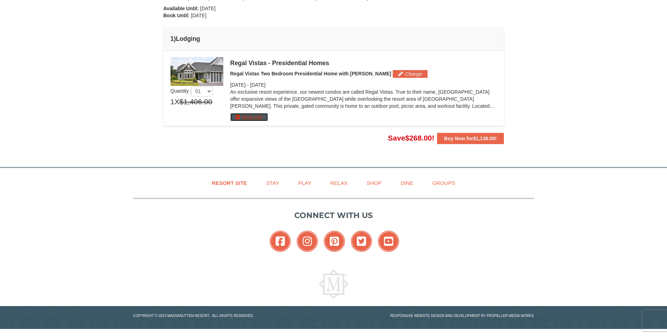
click at [255, 118] on button "More Info" at bounding box center [249, 117] width 38 height 8
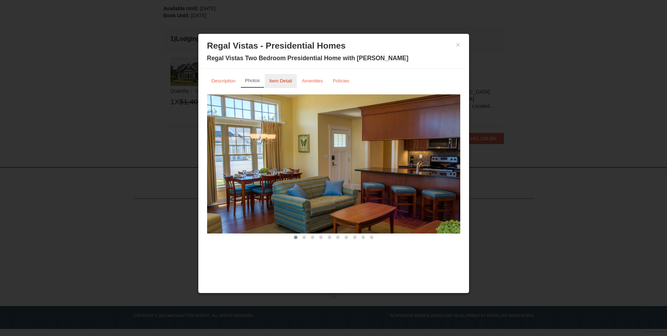
click at [284, 82] on small "Item Detail" at bounding box center [281, 80] width 23 height 5
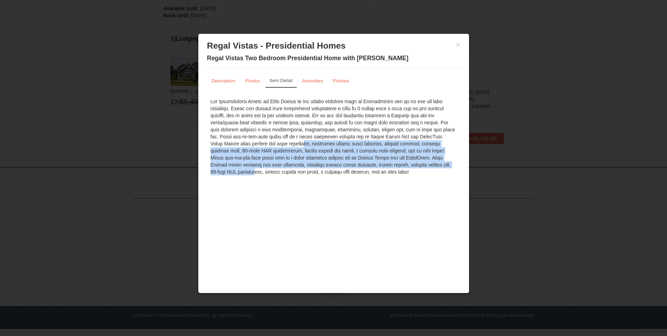
drag, startPoint x: 227, startPoint y: 143, endPoint x: 391, endPoint y: 168, distance: 166.1
click at [391, 168] on div at bounding box center [333, 136] width 253 height 84
click at [458, 42] on button "×" at bounding box center [458, 44] width 4 height 7
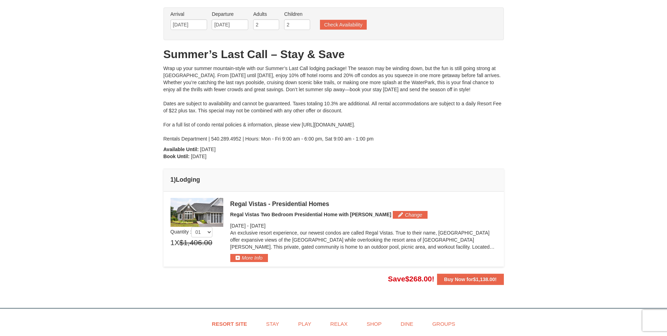
scroll to position [0, 0]
